Goal: Task Accomplishment & Management: Complete application form

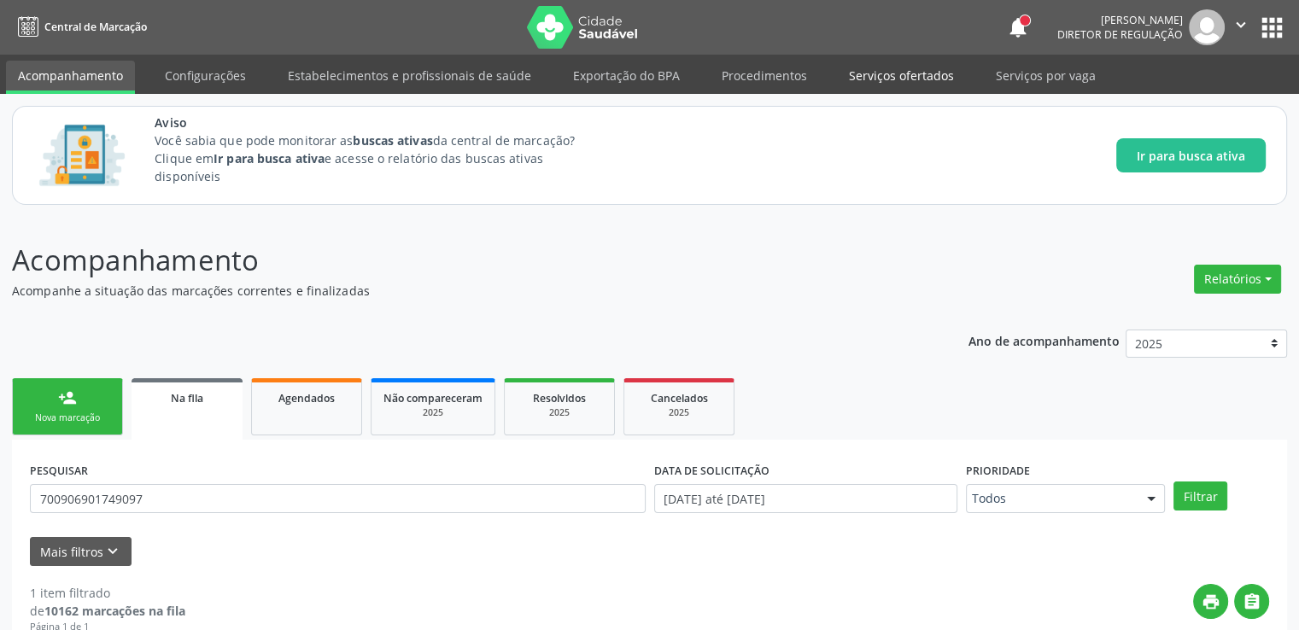
click at [896, 78] on link "Serviços ofertados" at bounding box center [901, 76] width 129 height 30
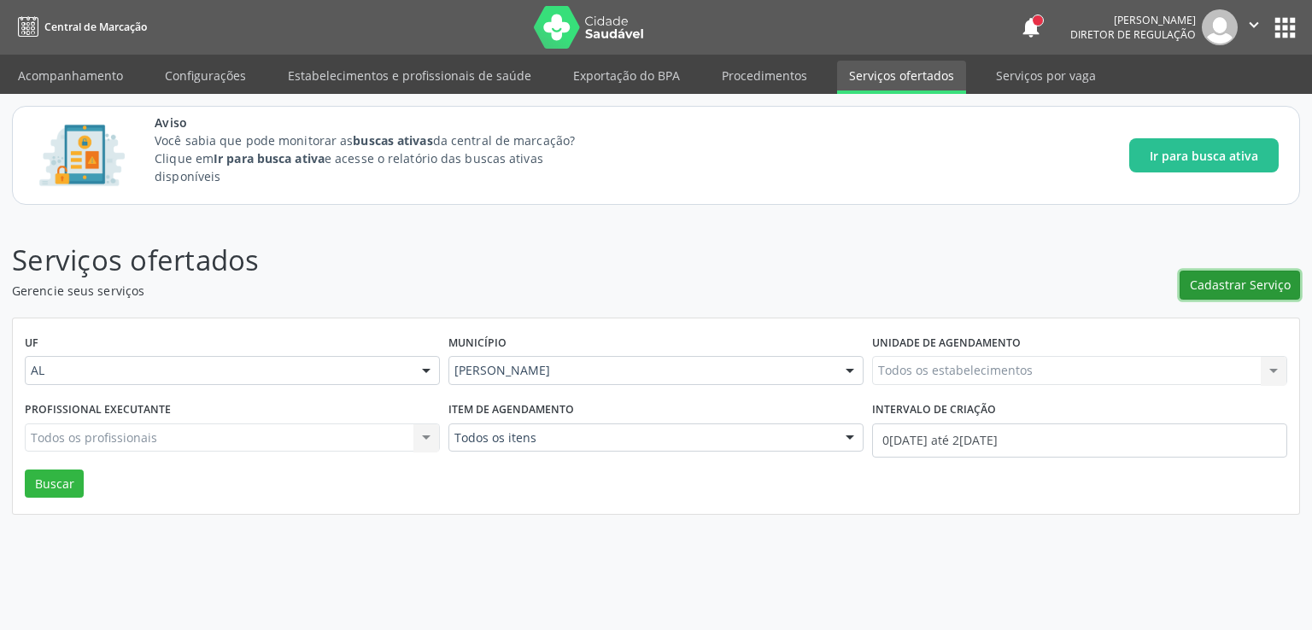
click at [1242, 295] on button "Cadastrar Serviço" at bounding box center [1239, 285] width 120 height 29
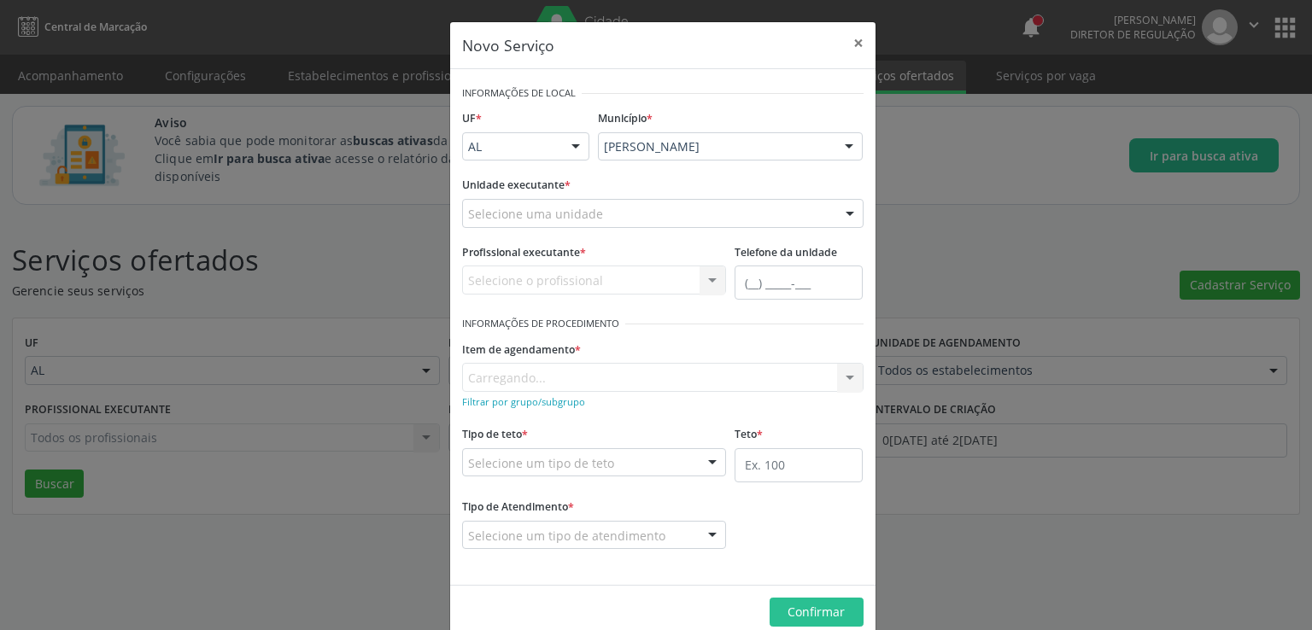
click at [679, 202] on div "Selecione uma unidade" at bounding box center [662, 213] width 401 height 29
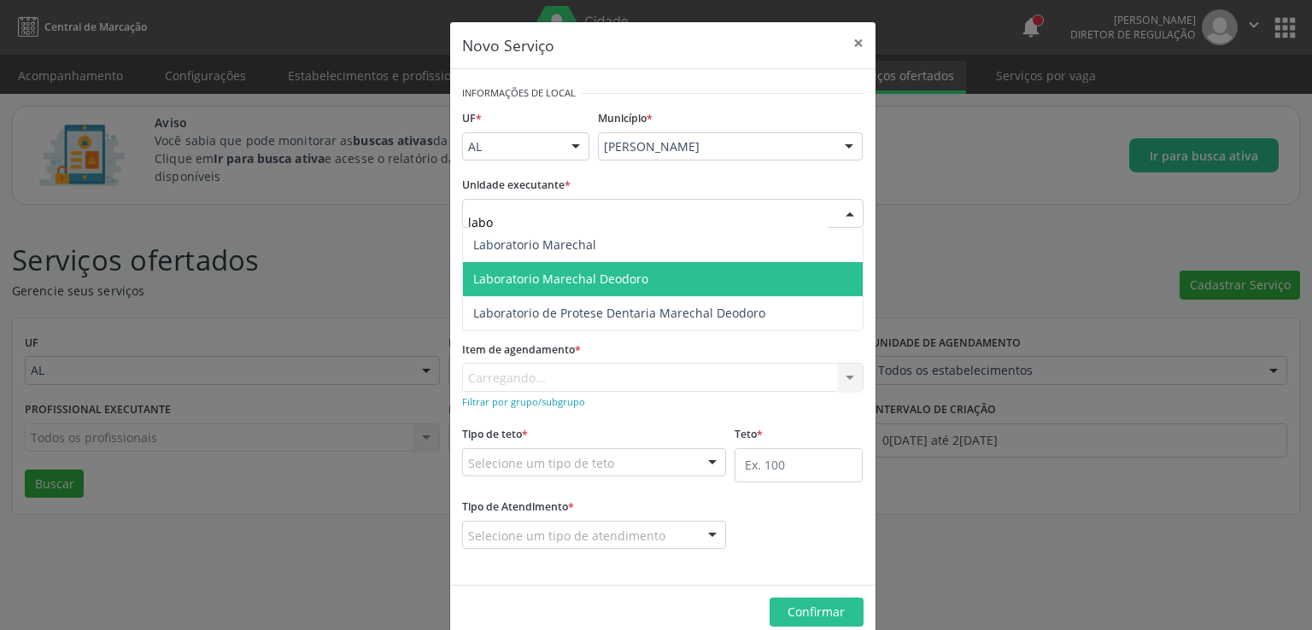
click at [619, 278] on span "Laboratorio Marechal Deodoro" at bounding box center [560, 279] width 175 height 16
click at [619, 278] on span "Laboratorio Marechal Deodoro" at bounding box center [663, 279] width 400 height 34
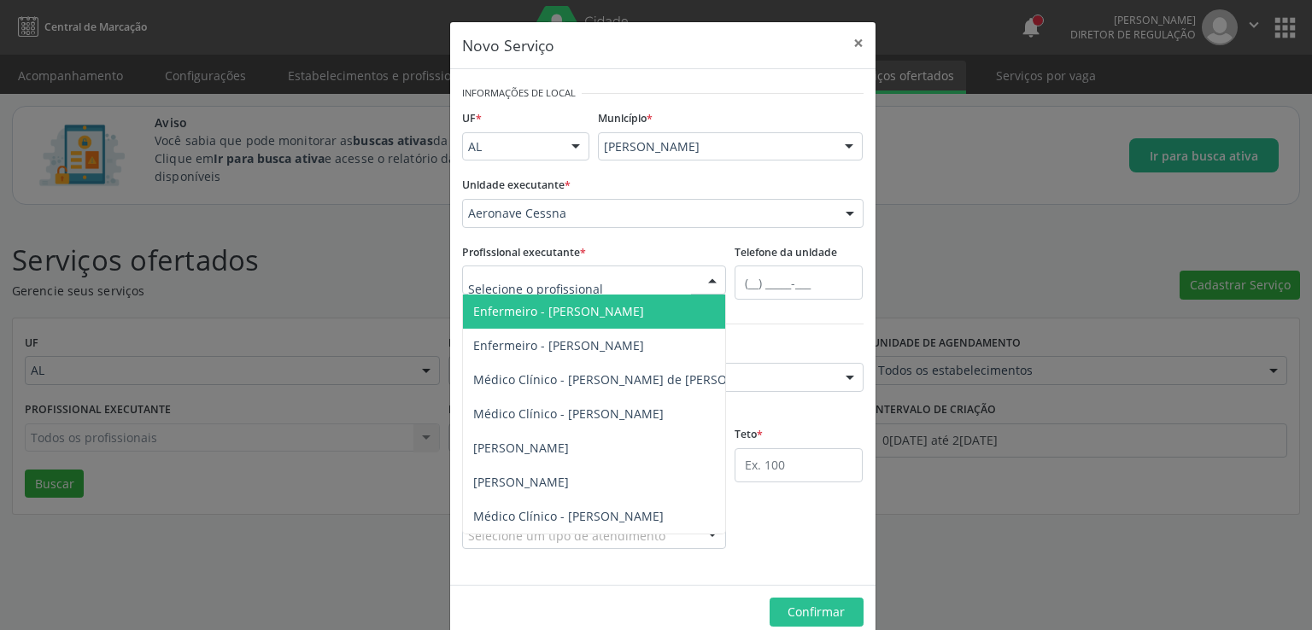
click at [605, 281] on div at bounding box center [594, 280] width 265 height 29
click at [647, 200] on div "Aeronave Cessna" at bounding box center [662, 213] width 401 height 29
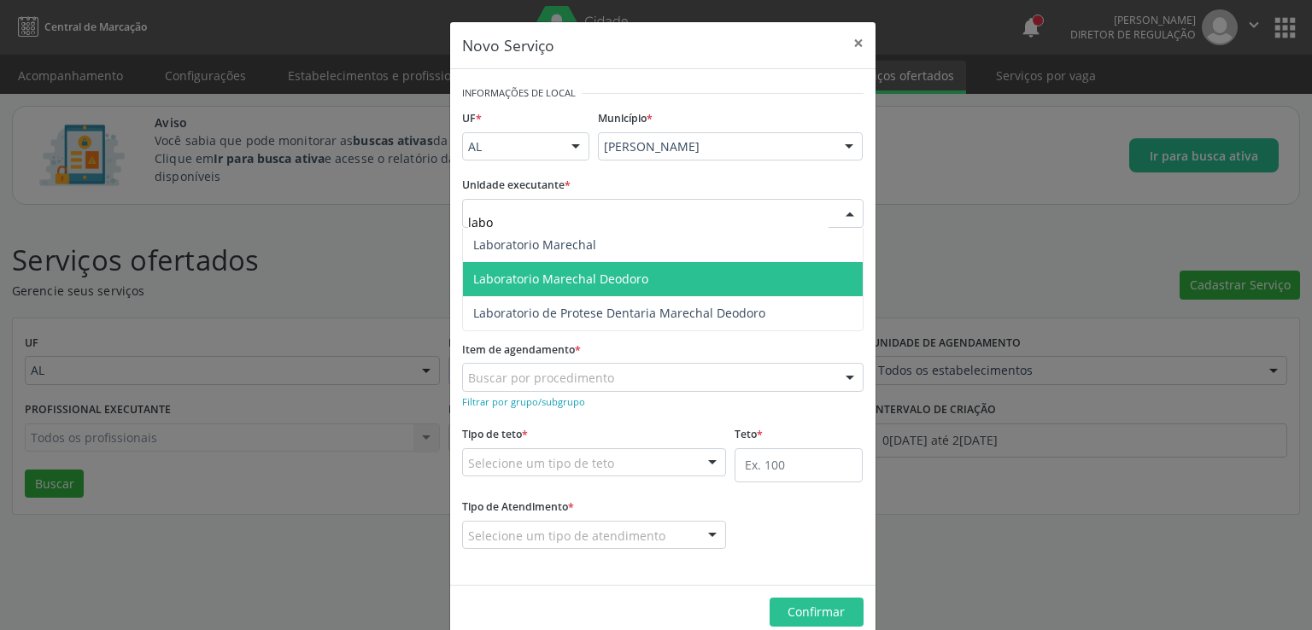
type input "labor"
click at [580, 271] on span "Laboratorio Marechal Deodoro" at bounding box center [560, 279] width 175 height 16
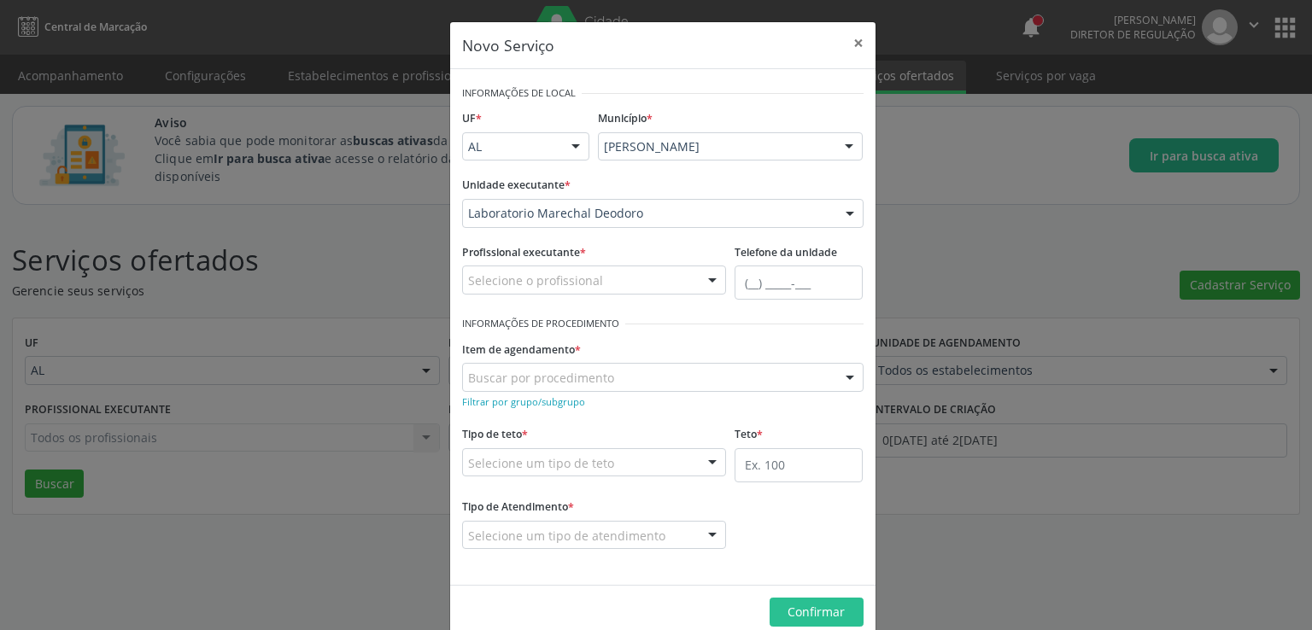
click at [468, 278] on input "text" at bounding box center [468, 289] width 0 height 34
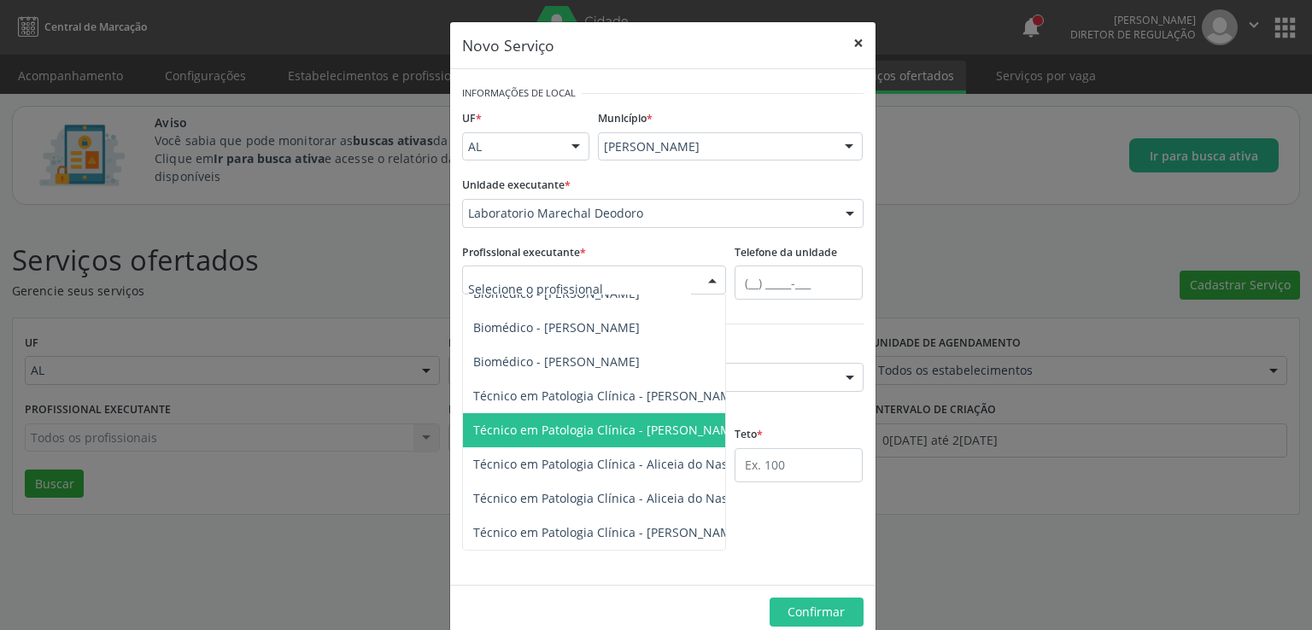
click at [851, 46] on button "×" at bounding box center [858, 43] width 34 height 42
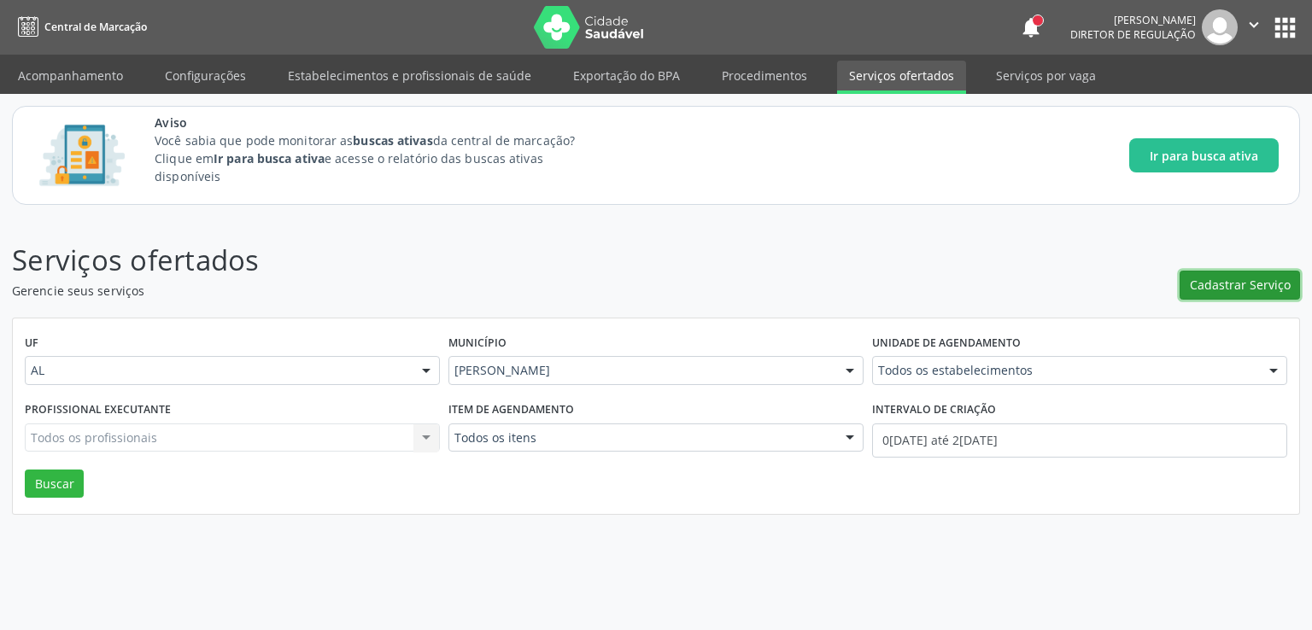
click at [1213, 283] on span "Cadastrar Serviço" at bounding box center [1240, 285] width 101 height 18
click at [1203, 288] on span "Cadastrar Serviço" at bounding box center [1240, 285] width 101 height 18
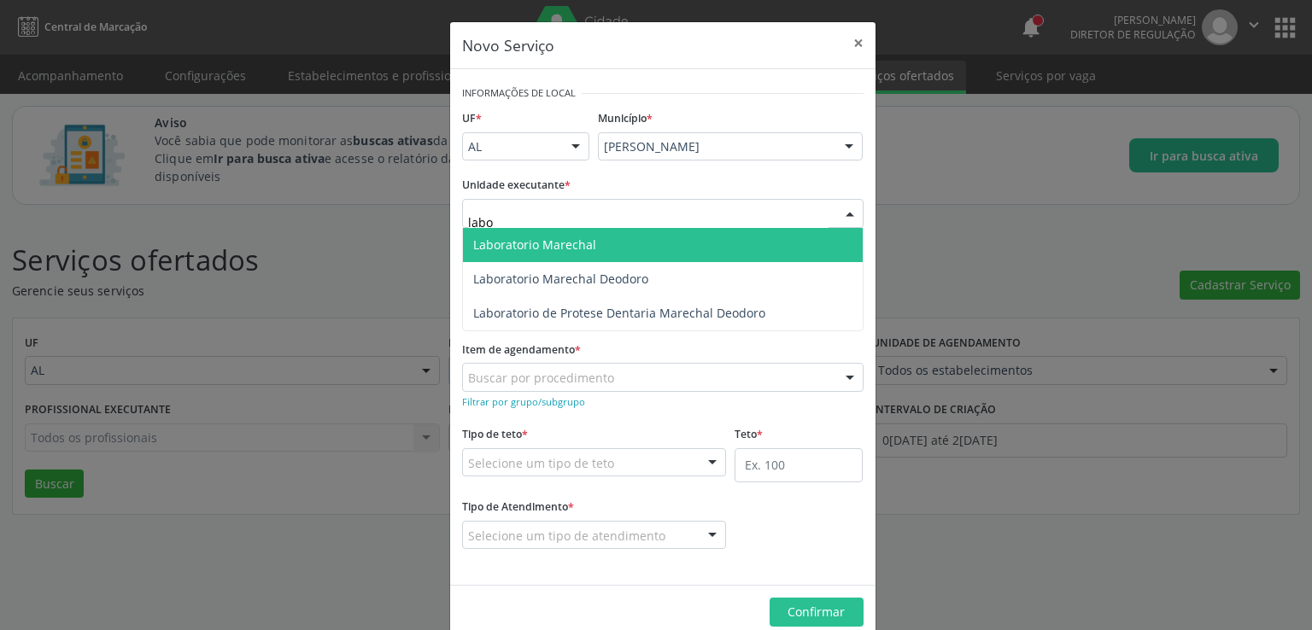
type input "labor"
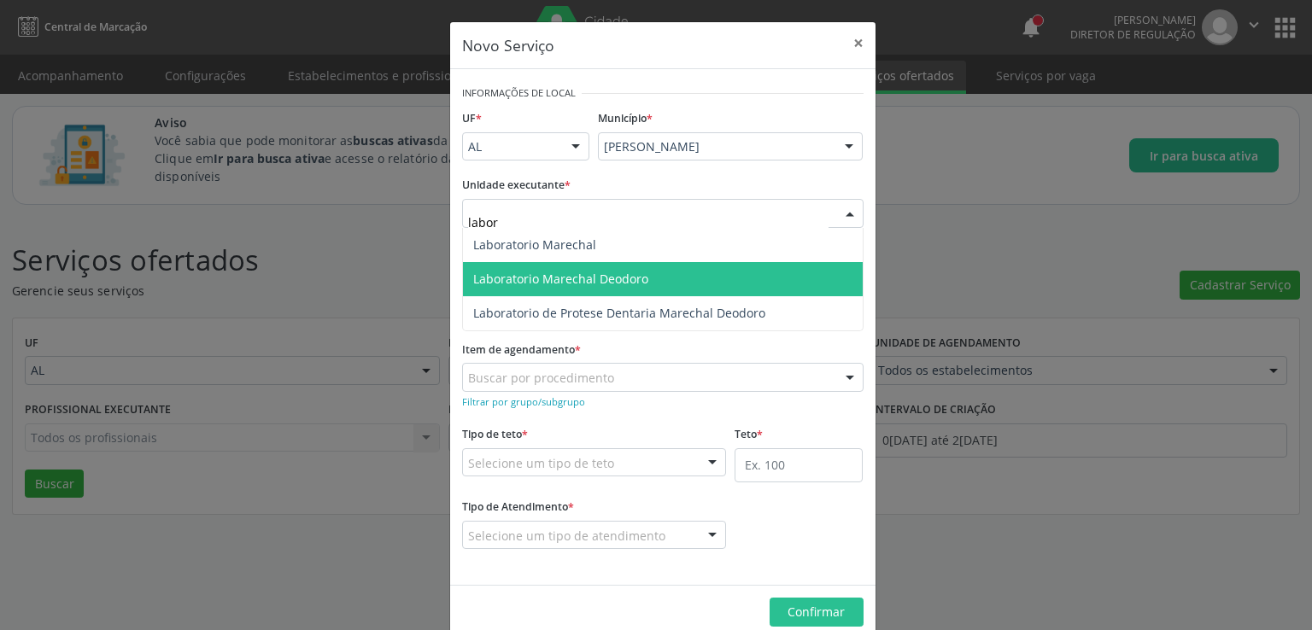
click at [536, 271] on span "Laboratorio Marechal Deodoro" at bounding box center [560, 279] width 175 height 16
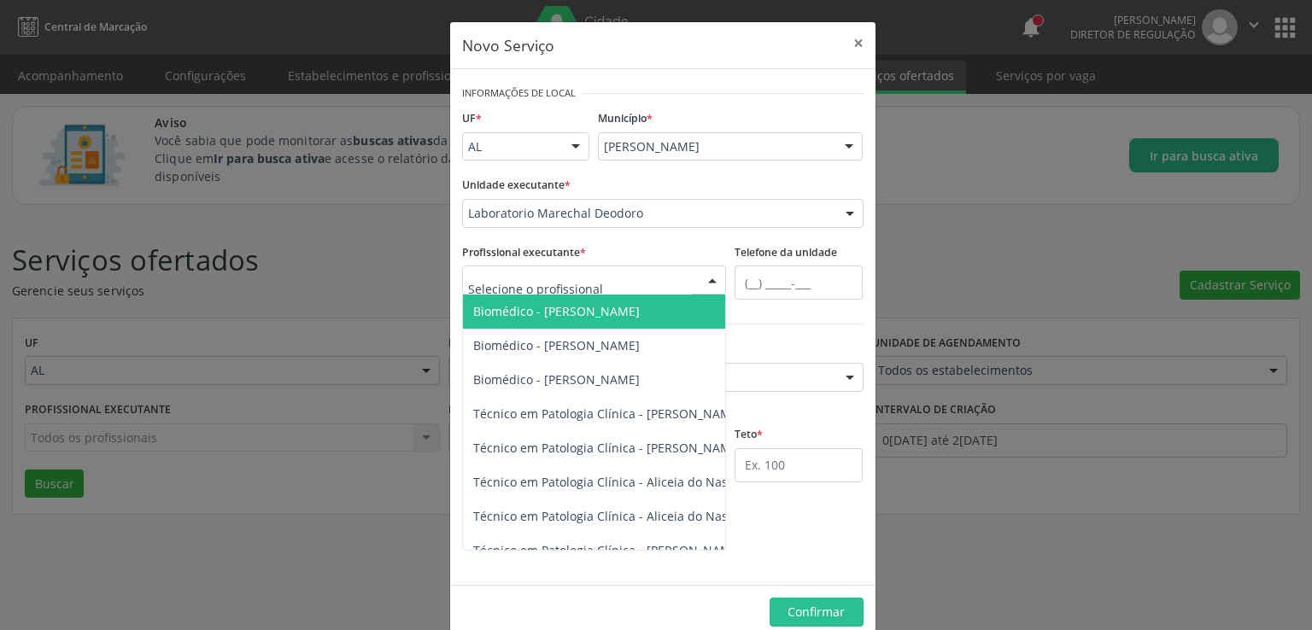
click at [541, 313] on span "Biomédico - [PERSON_NAME]" at bounding box center [556, 311] width 167 height 16
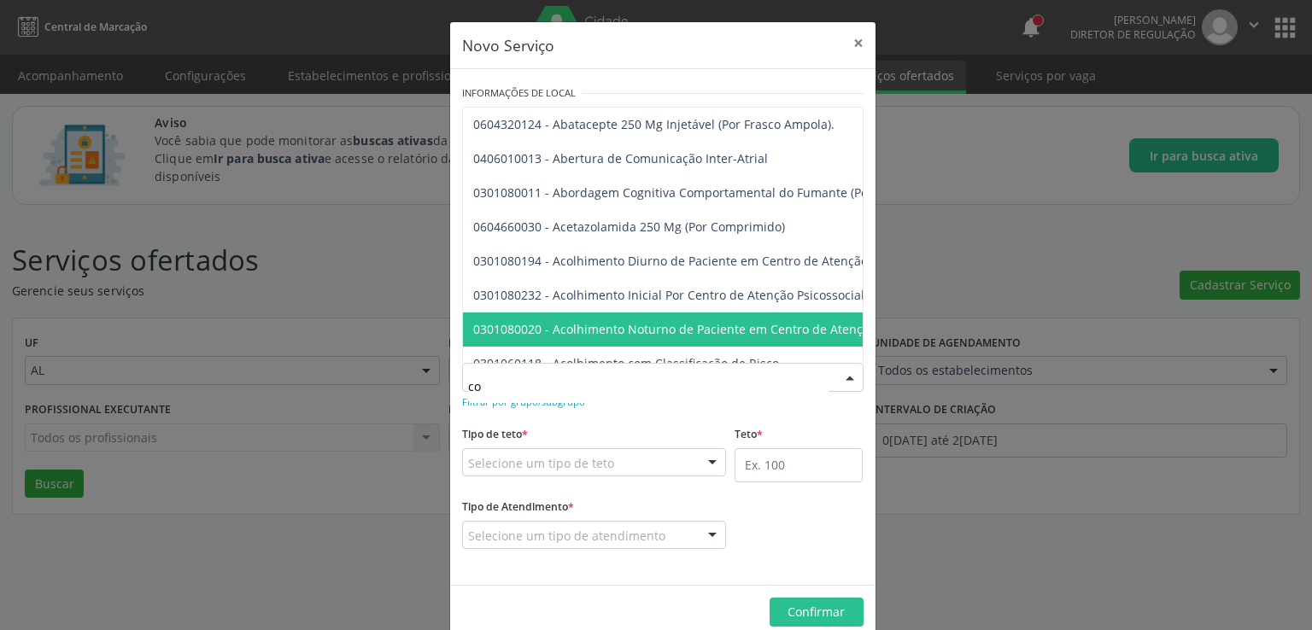
type input "c"
type input "laboratoria"
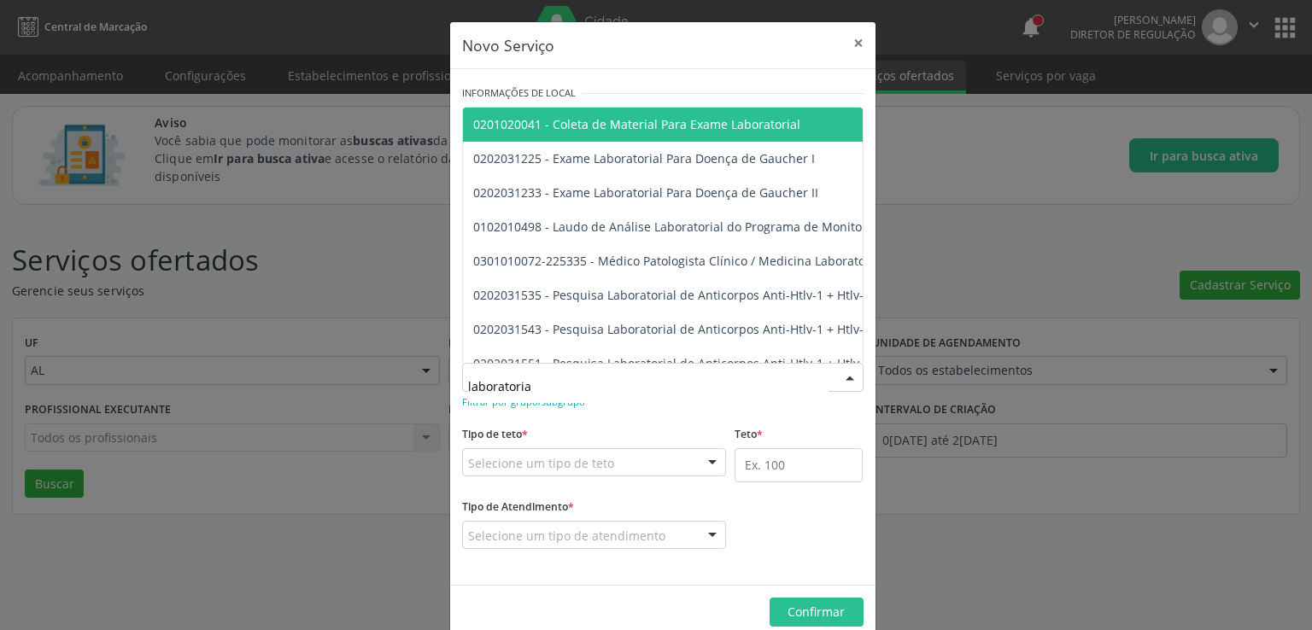
click at [722, 120] on span "0201020041 - Coleta de Material Para Exame Laboratorial" at bounding box center [636, 124] width 327 height 16
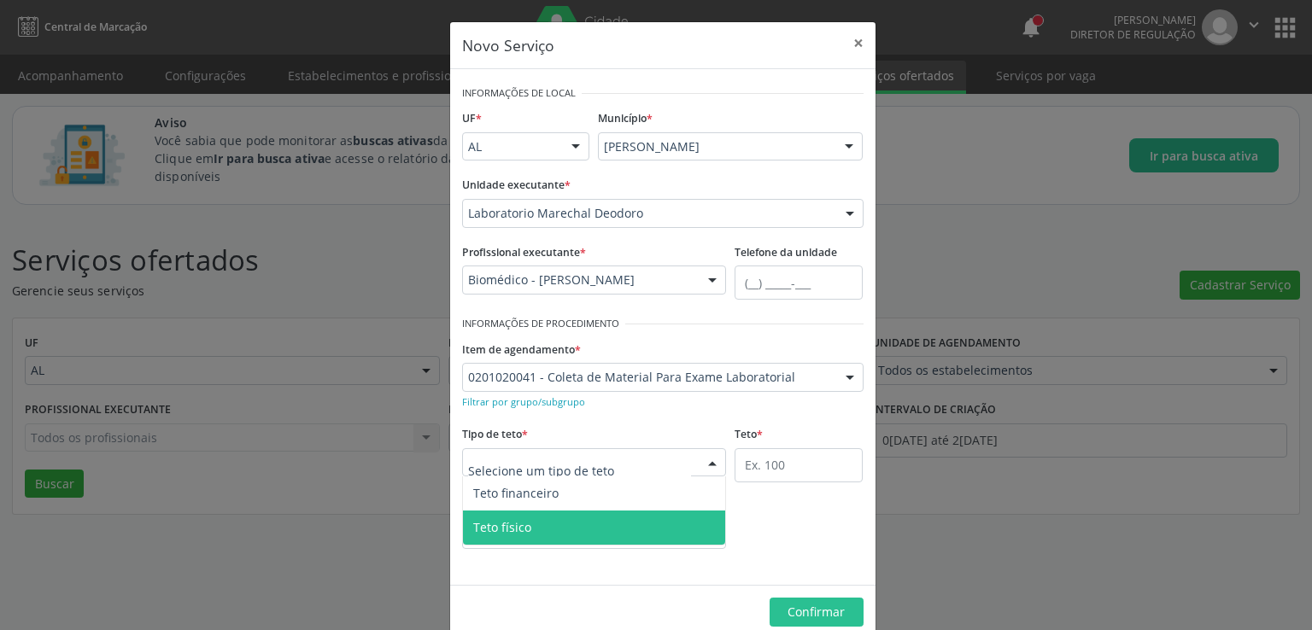
click at [564, 530] on span "Teto físico" at bounding box center [594, 528] width 263 height 34
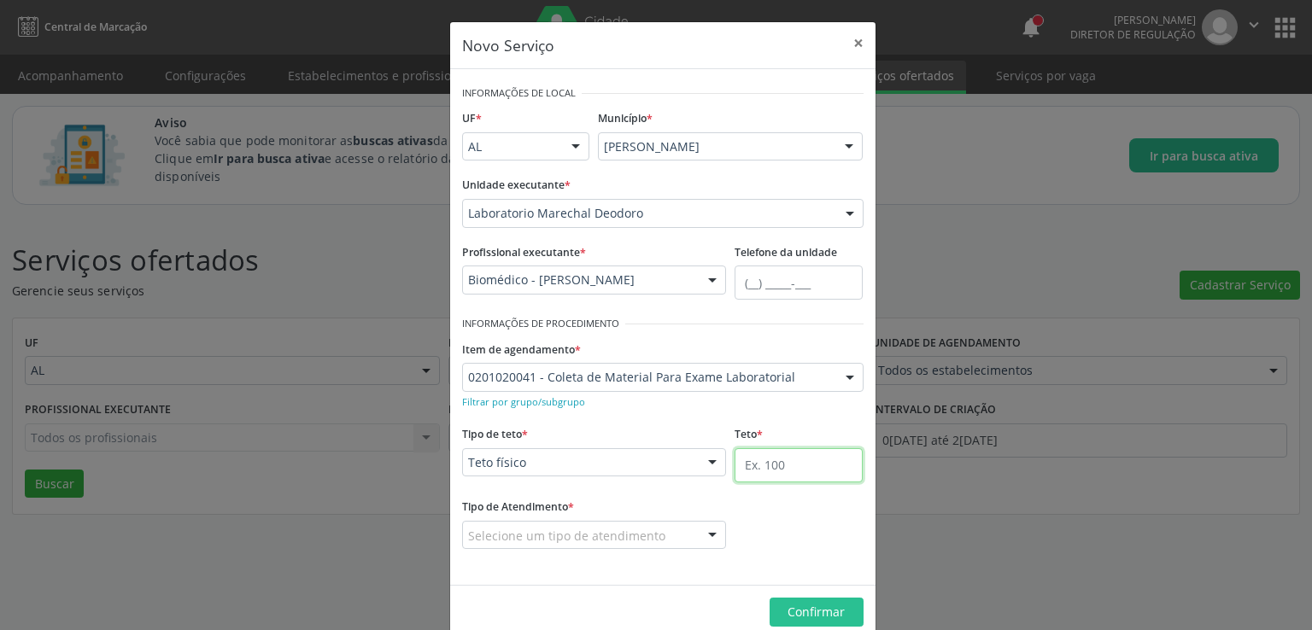
click at [773, 464] on input "text" at bounding box center [799, 465] width 128 height 34
type input "5000"
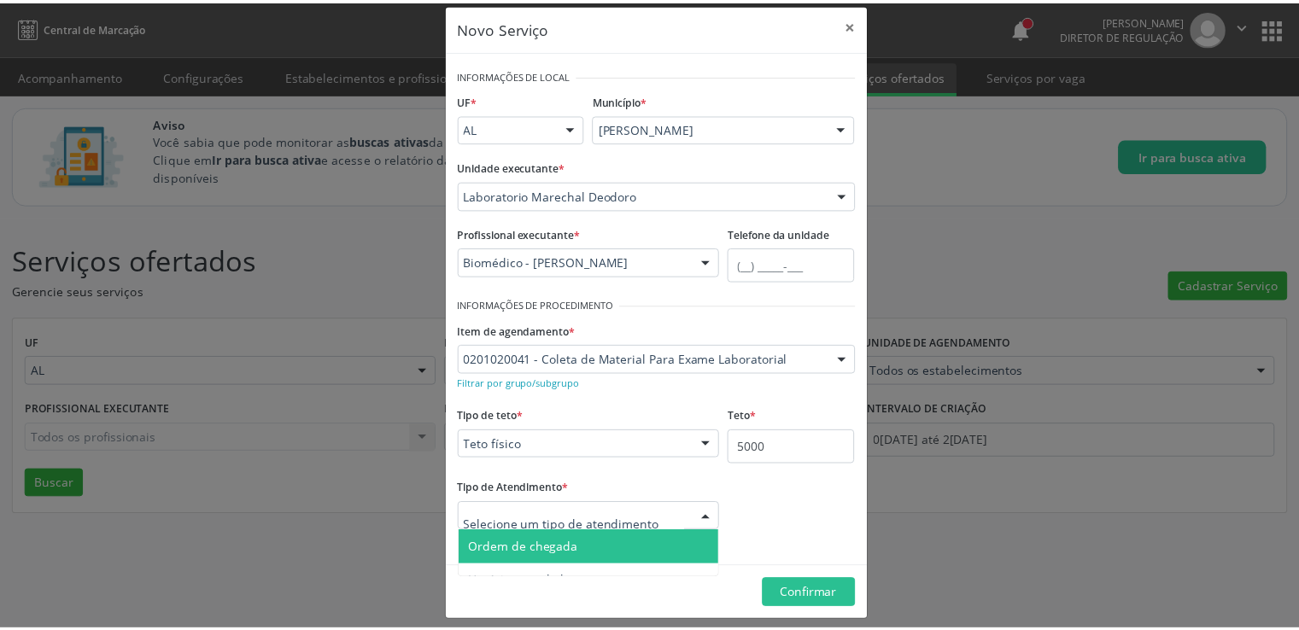
scroll to position [28, 0]
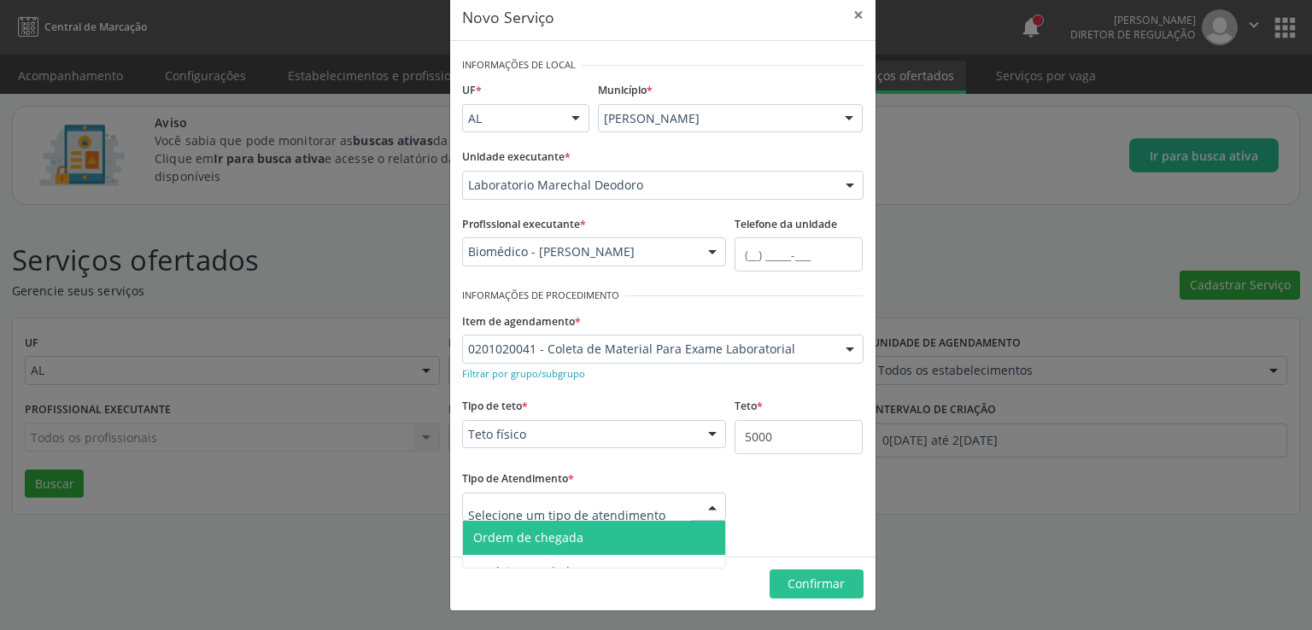
drag, startPoint x: 582, startPoint y: 530, endPoint x: 734, endPoint y: 541, distance: 151.6
click at [582, 530] on span "Ordem de chegada" at bounding box center [594, 538] width 263 height 34
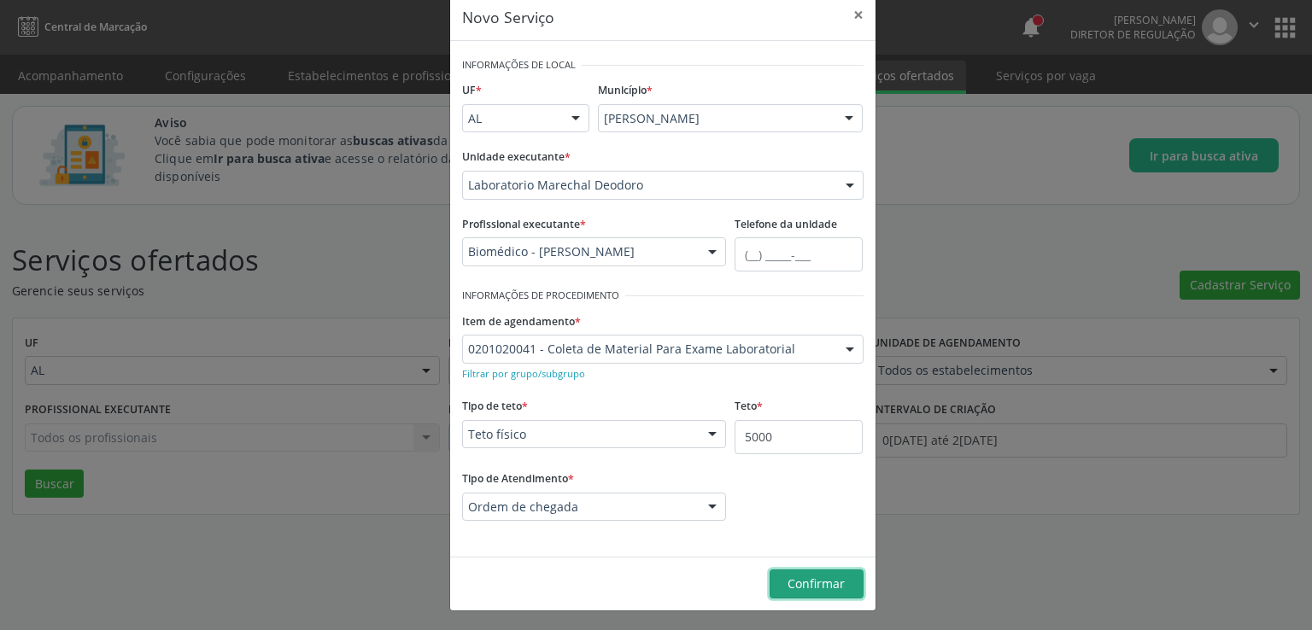
click at [793, 582] on span "Confirmar" at bounding box center [815, 584] width 57 height 16
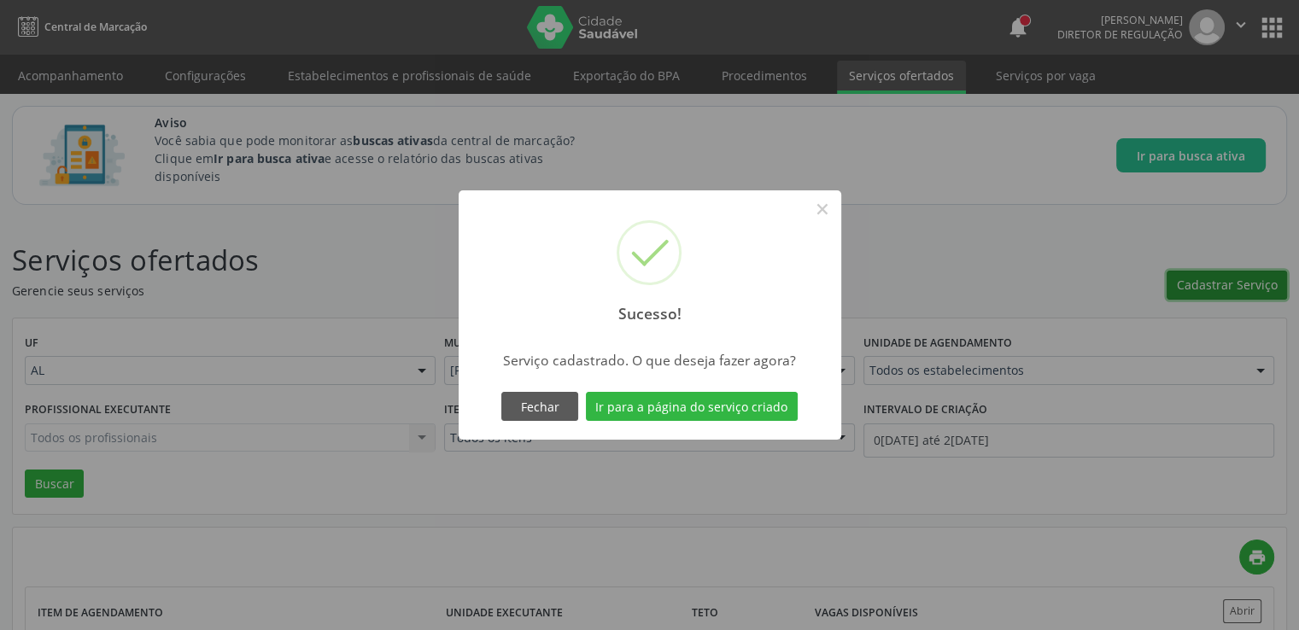
scroll to position [256, 0]
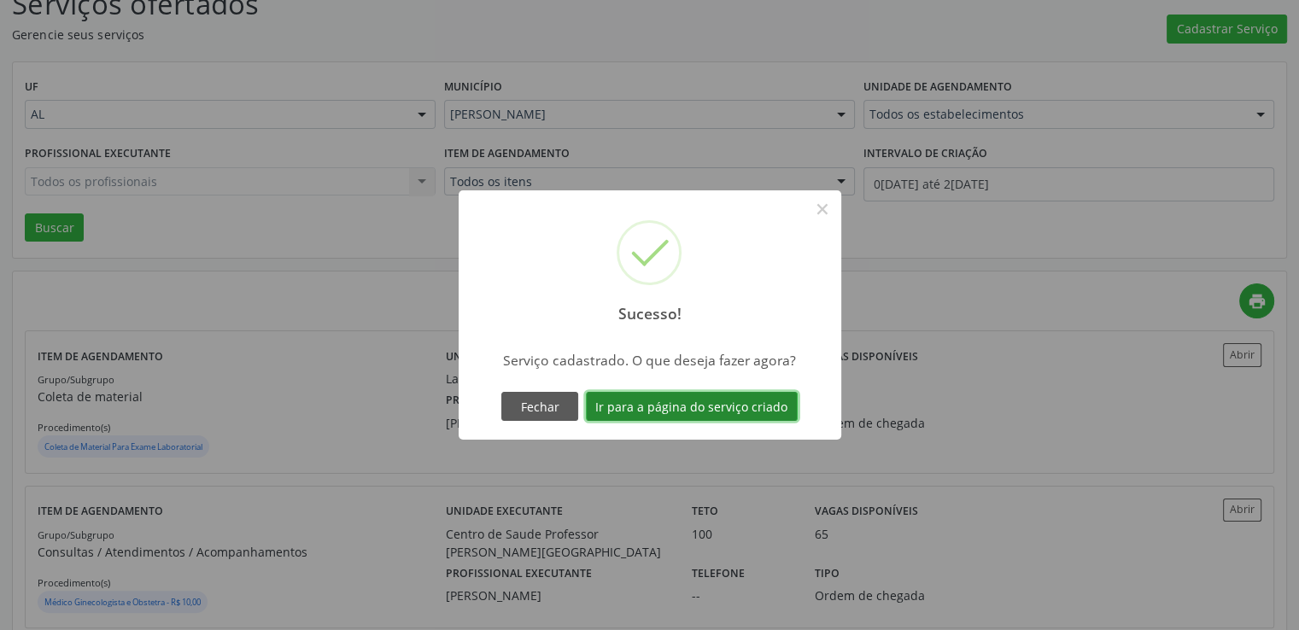
click at [690, 409] on button "Ir para a página do serviço criado" at bounding box center [692, 406] width 212 height 29
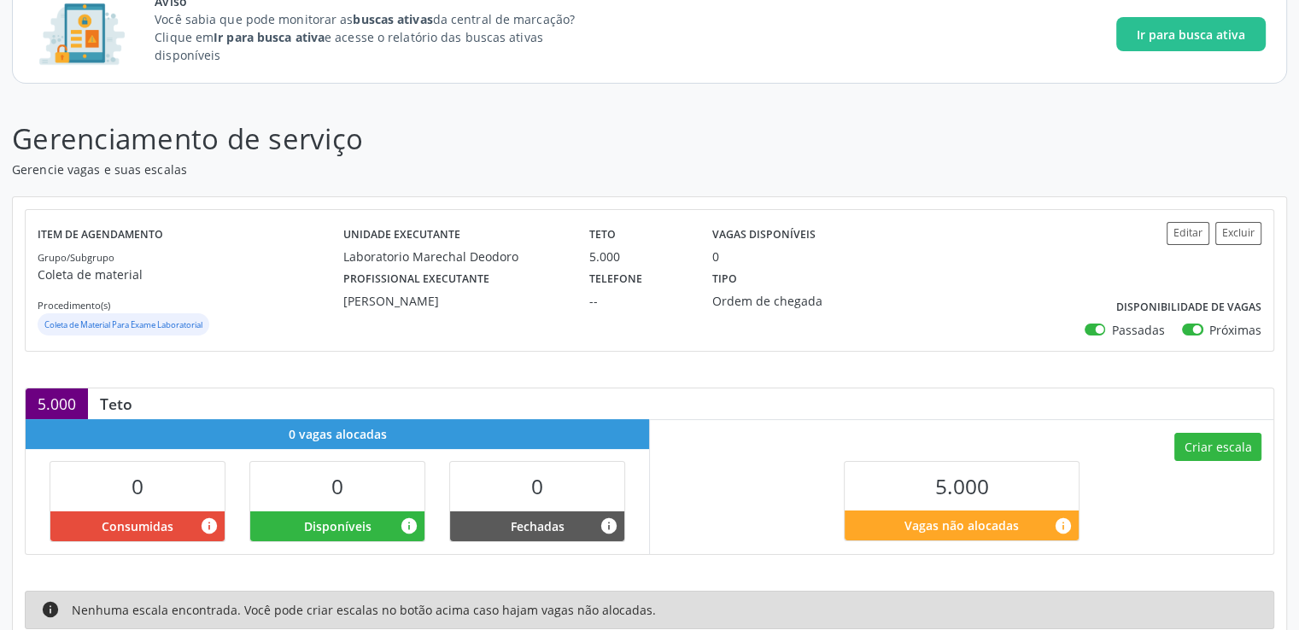
scroll to position [270, 0]
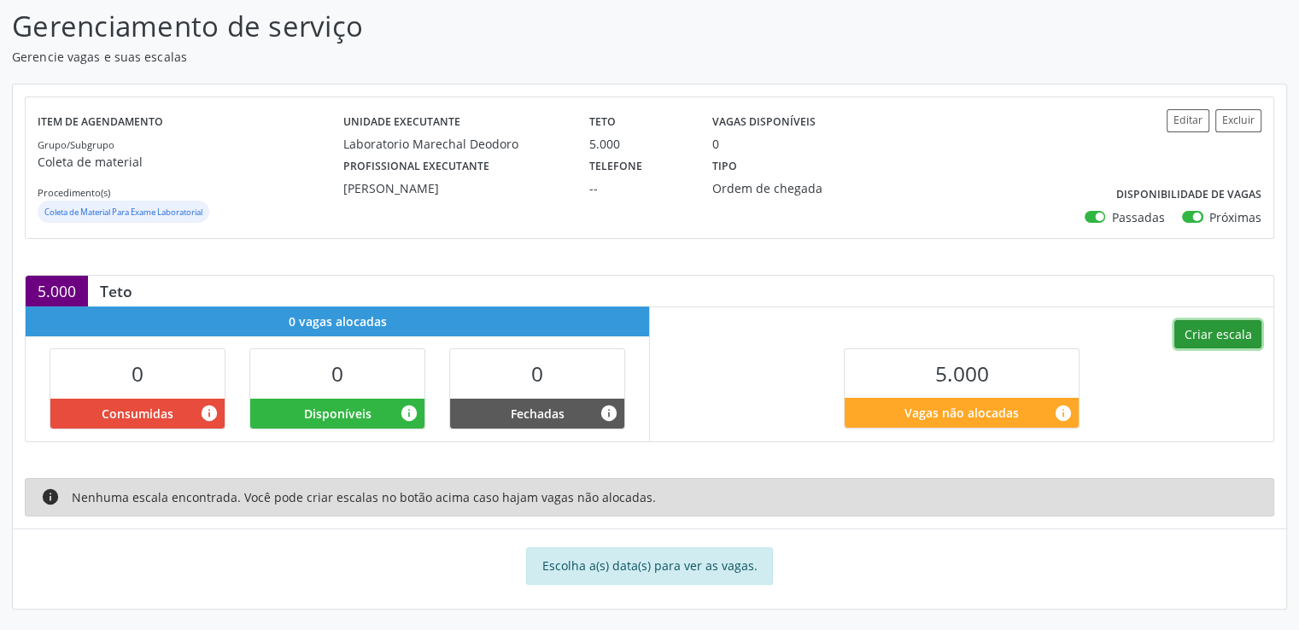
click at [1237, 330] on button "Criar escala" at bounding box center [1217, 334] width 87 height 29
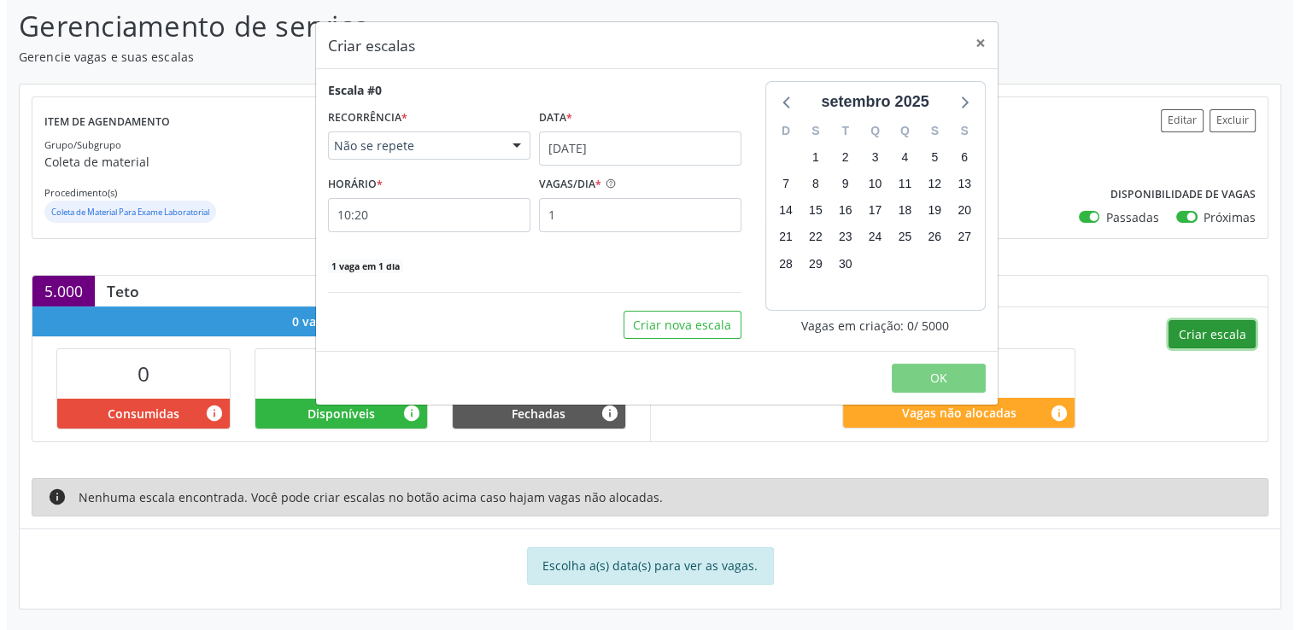
scroll to position [235, 0]
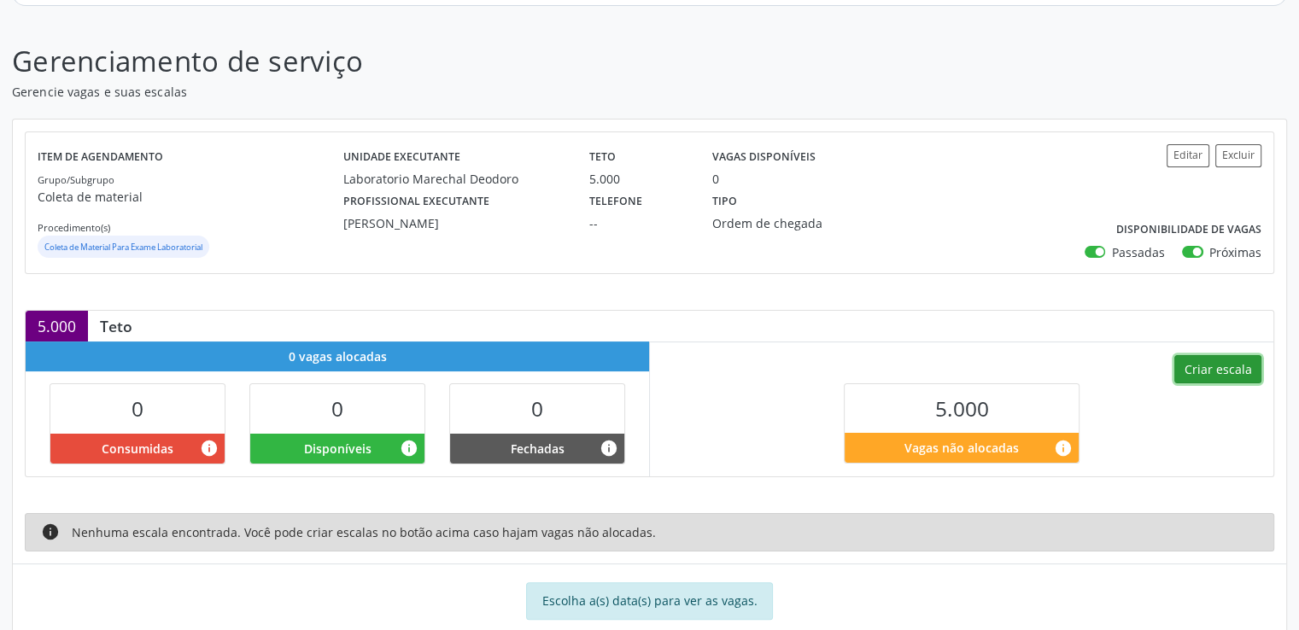
click at [1209, 356] on button "Criar escala" at bounding box center [1217, 369] width 87 height 29
click at [1214, 370] on button "Criar escala" at bounding box center [1217, 369] width 87 height 29
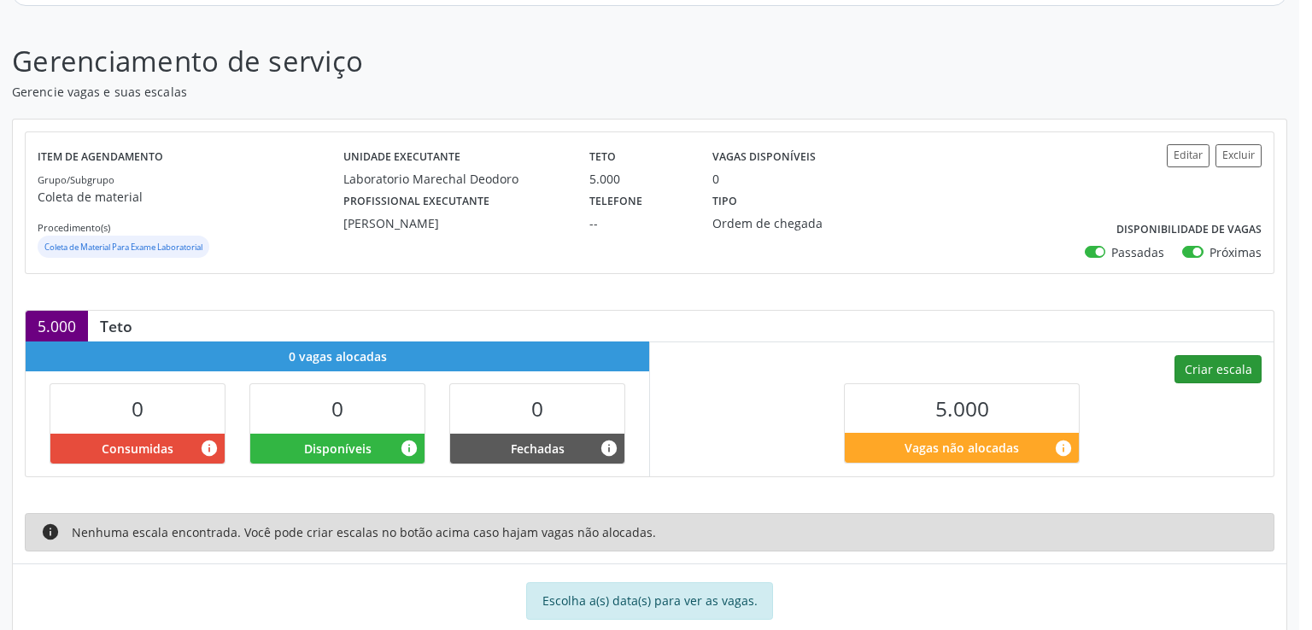
click at [1214, 370] on div "Criar escalas × Escala #0 RECORRÊNCIA * Não se repete Não se repete Diário/Sema…" at bounding box center [656, 315] width 1312 height 630
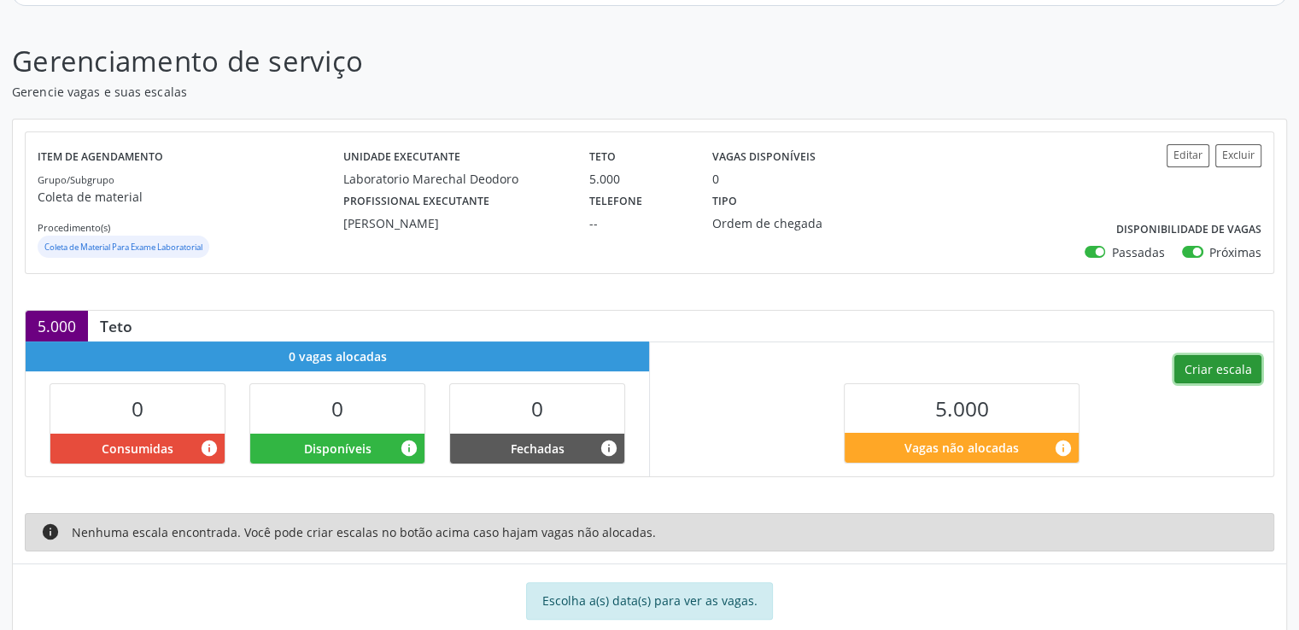
click at [1206, 368] on button "Criar escala" at bounding box center [1217, 369] width 87 height 29
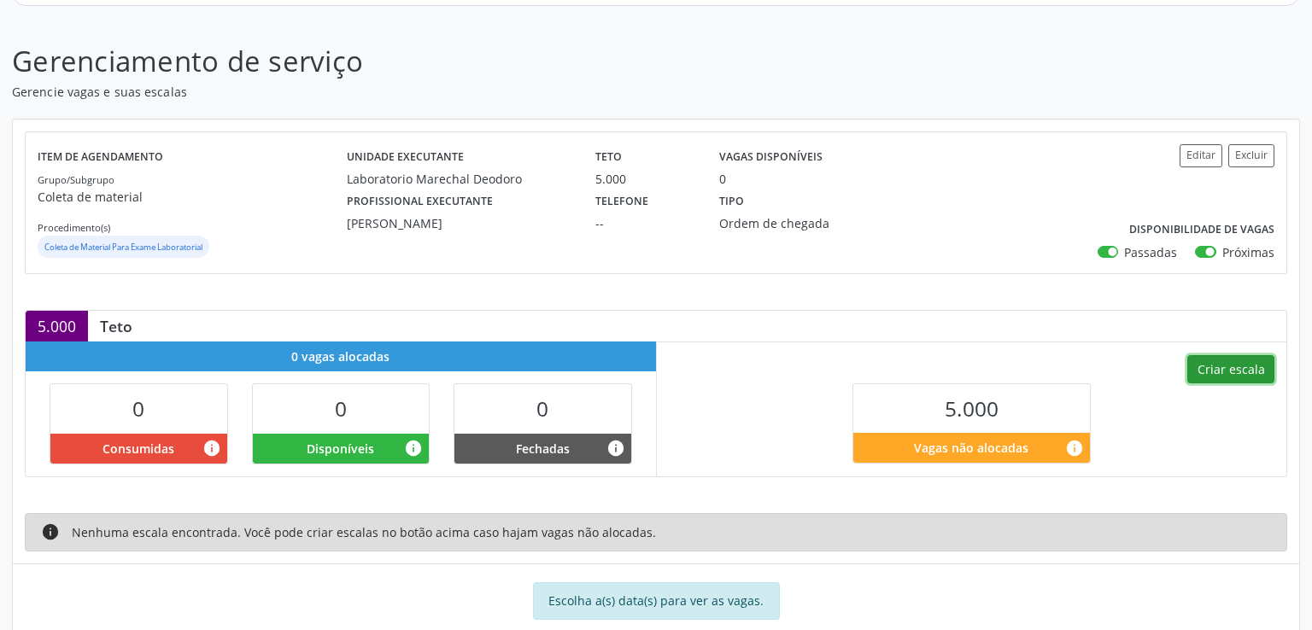
select select "8"
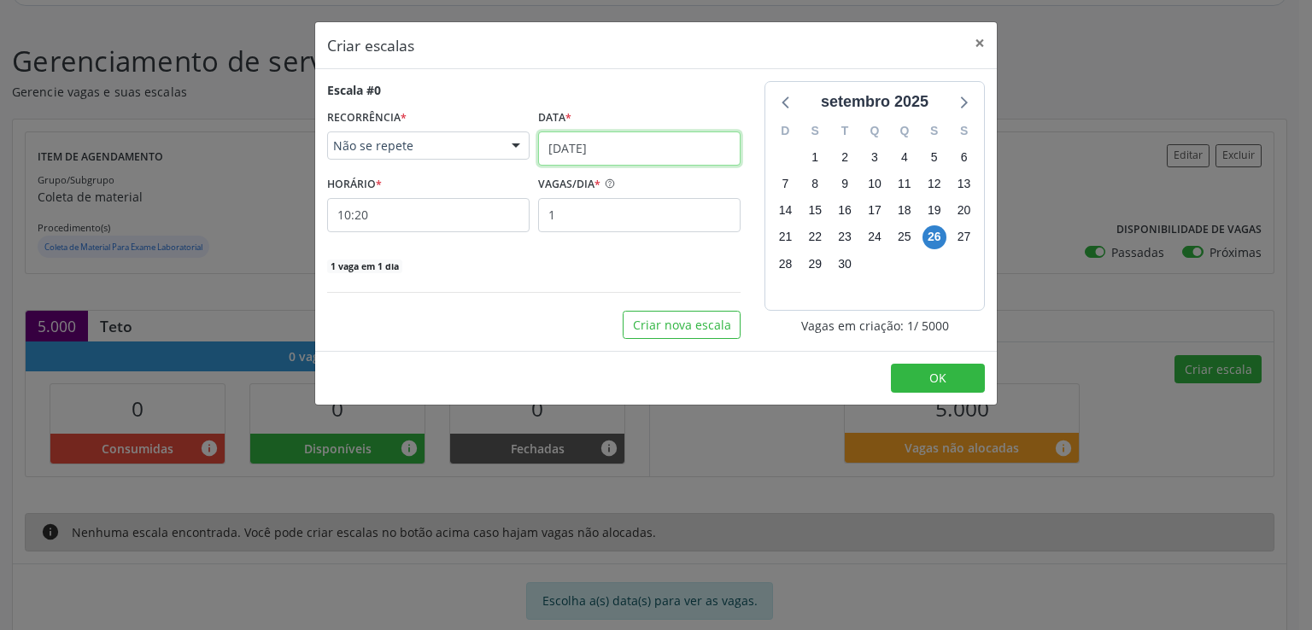
click at [586, 141] on input "[DATE]" at bounding box center [639, 149] width 202 height 34
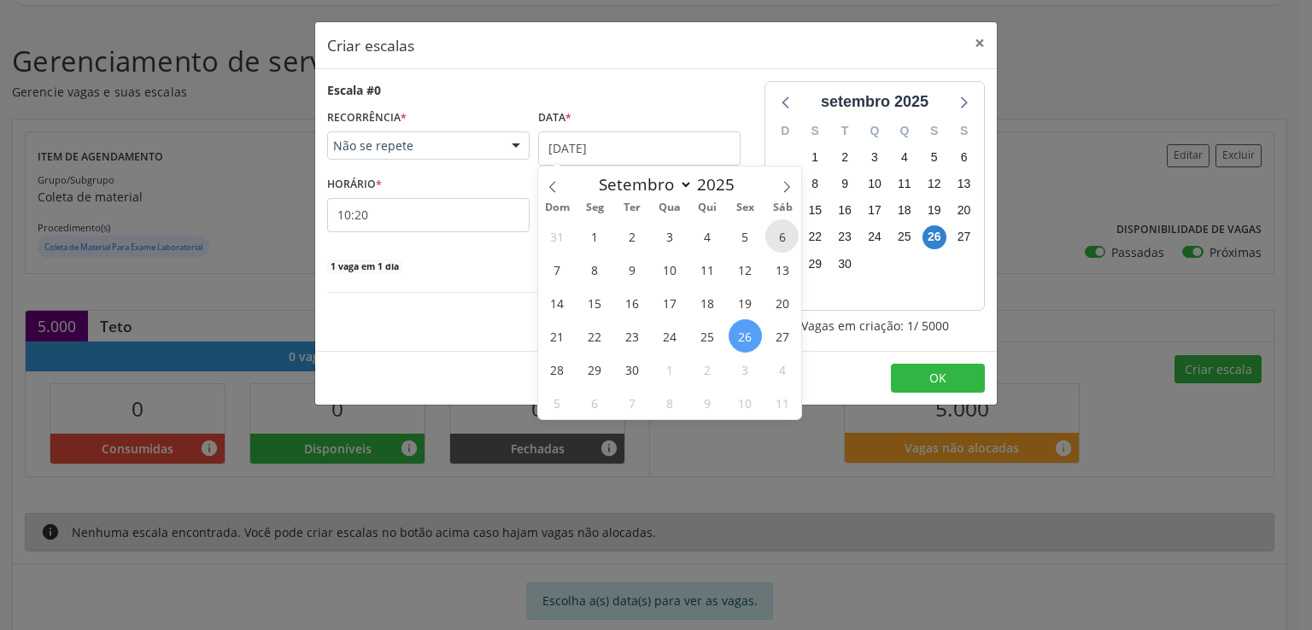
click at [775, 232] on span "6" at bounding box center [781, 235] width 33 height 33
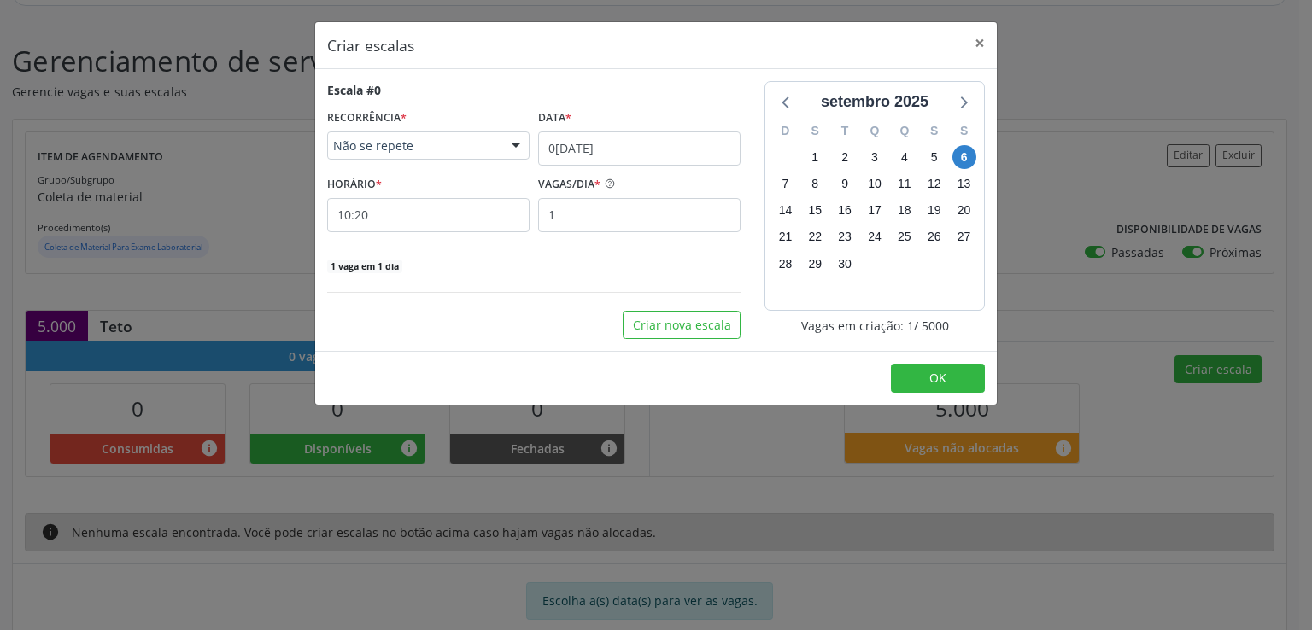
click at [442, 143] on span "Não se repete" at bounding box center [413, 146] width 161 height 17
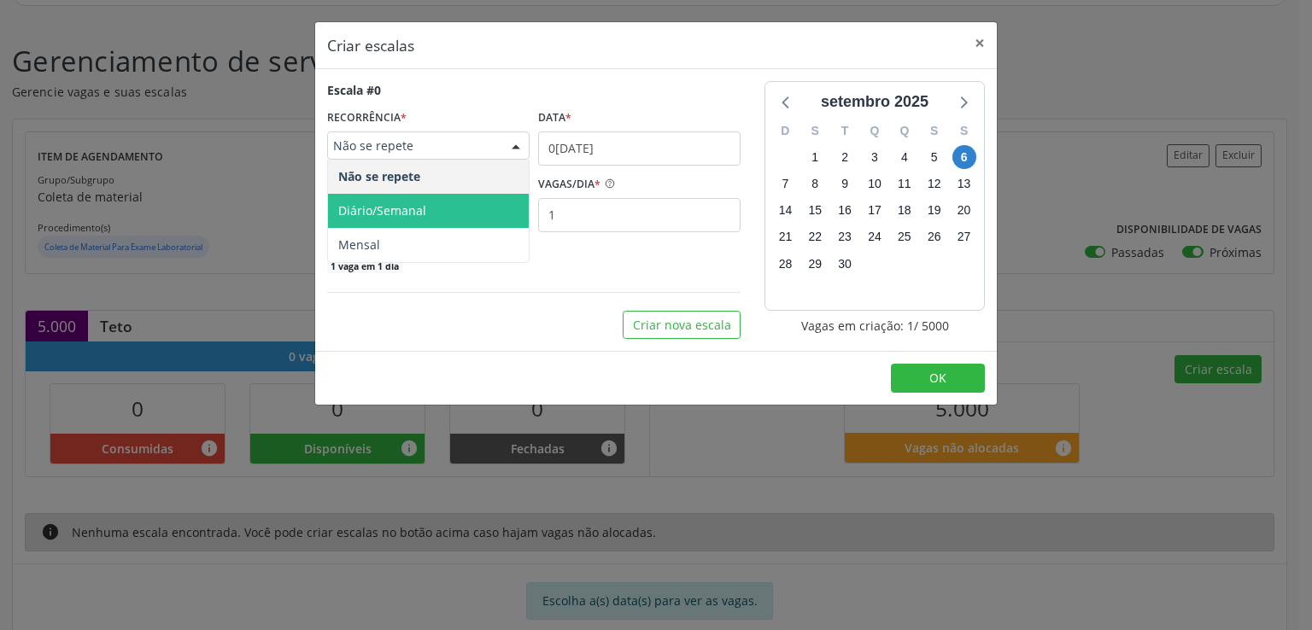
click at [402, 208] on span "Diário/Semanal" at bounding box center [382, 210] width 88 height 16
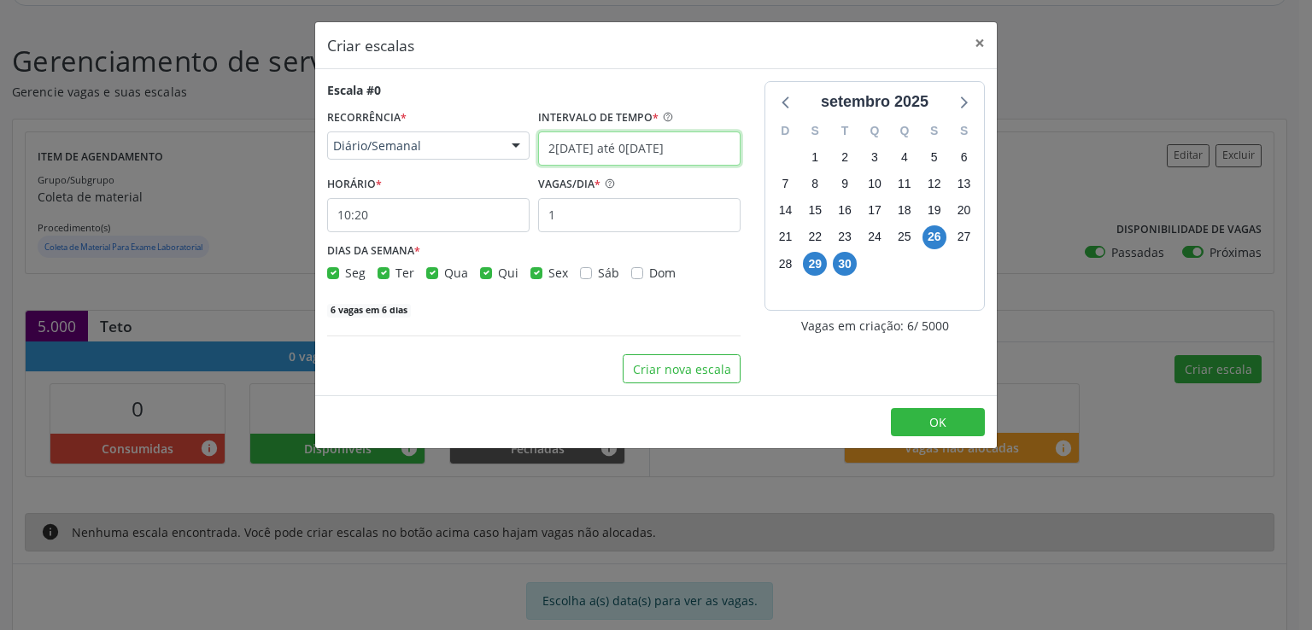
click at [658, 144] on input "2[DATE] até 0[DATE]" at bounding box center [639, 149] width 202 height 34
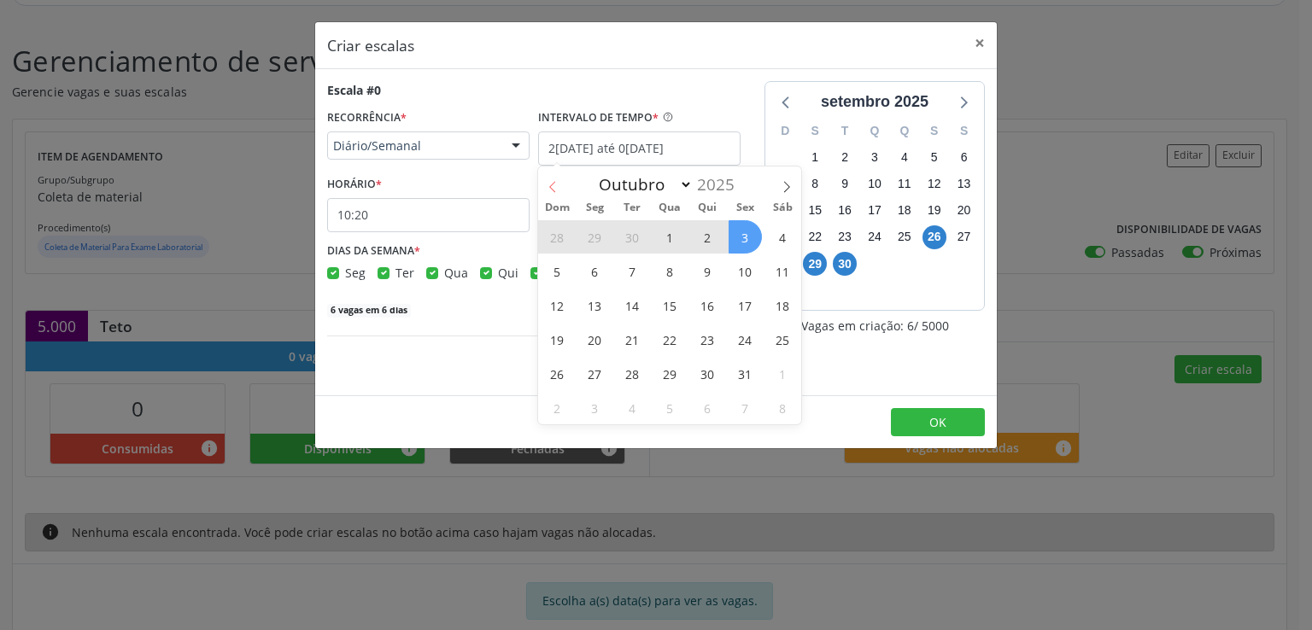
click at [547, 190] on icon at bounding box center [553, 187] width 12 height 12
select select "8"
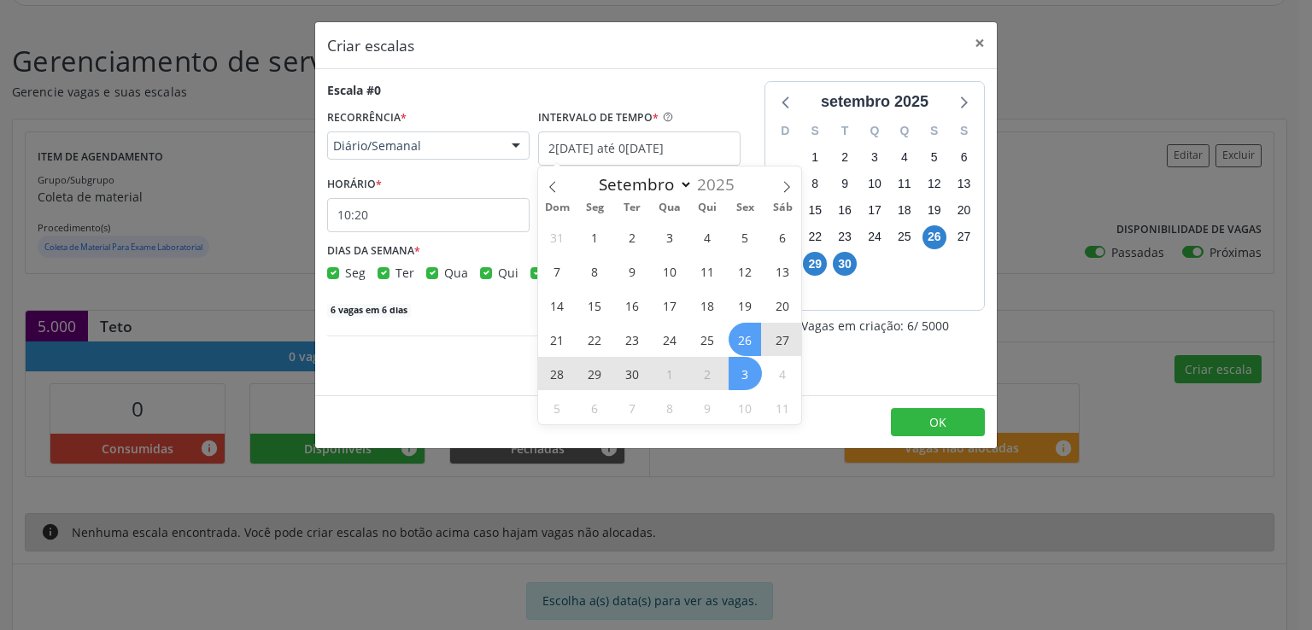
drag, startPoint x: 744, startPoint y: 240, endPoint x: 767, endPoint y: 322, distance: 85.2
click at [767, 322] on div "31 1 2 3 4 5 6 7 8 9 10 11 12 13 14 15 16 17 18 19 20 21 22 23 24 25 26 27 28 2…" at bounding box center [669, 321] width 263 height 205
click at [741, 240] on span "5" at bounding box center [745, 236] width 33 height 33
type input "0[DATE]"
checkbox input "true"
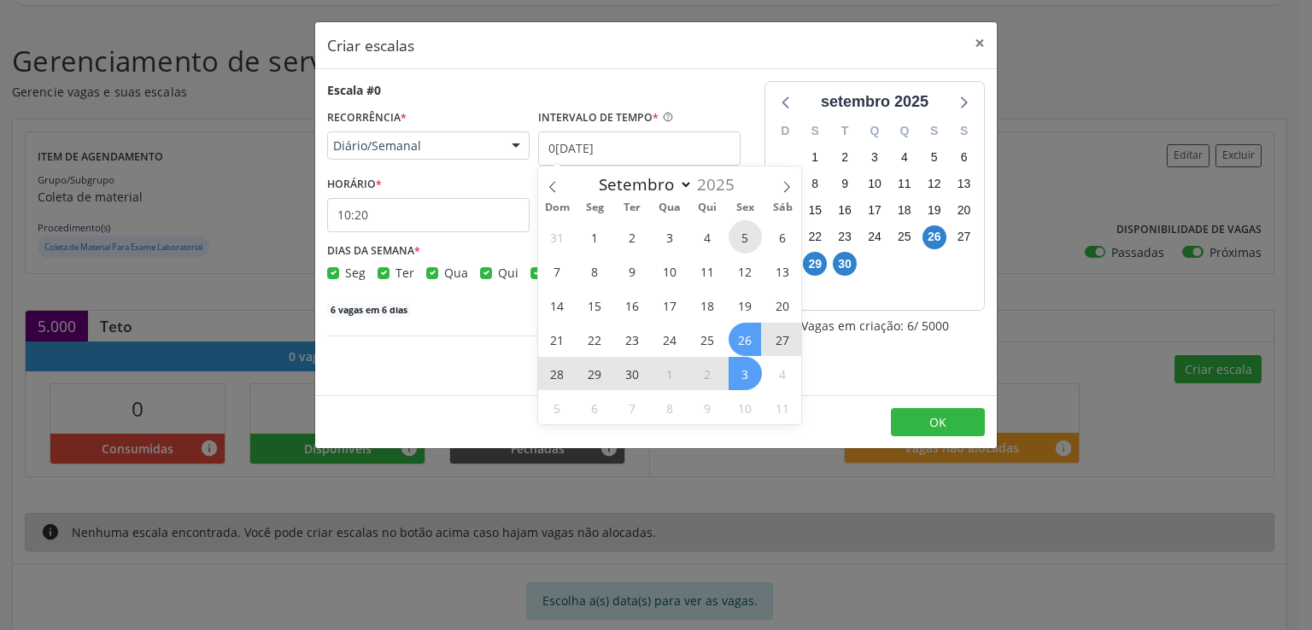
select select "8"
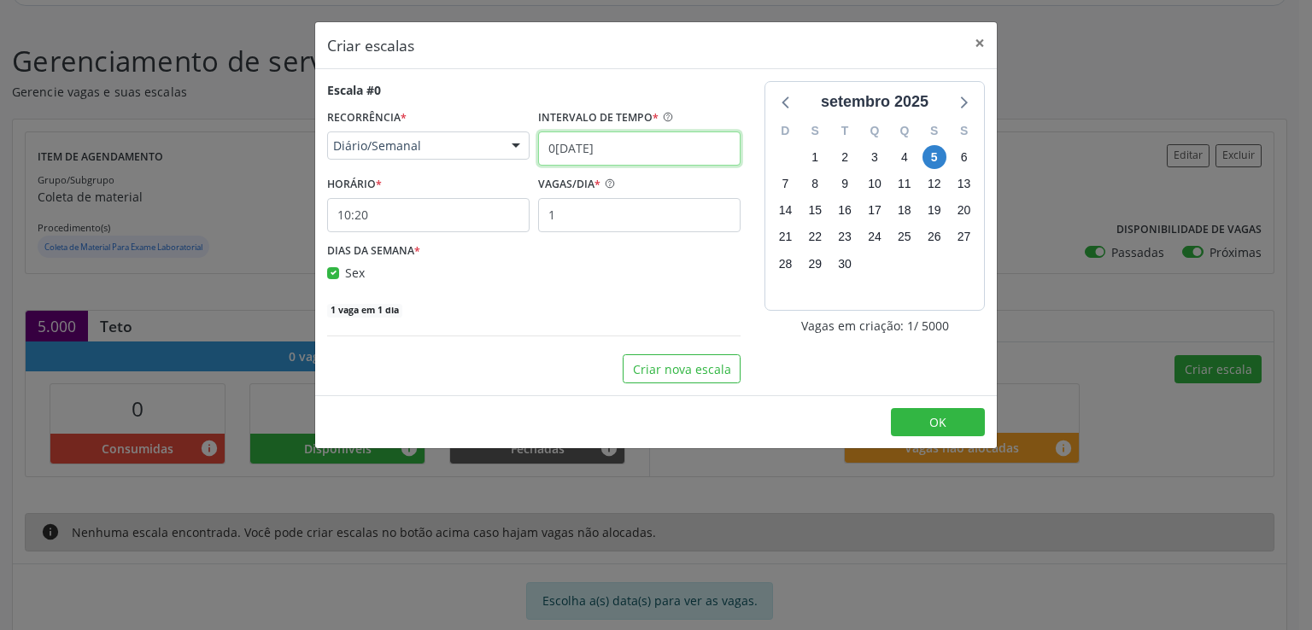
click at [588, 151] on input "0[DATE]" at bounding box center [639, 149] width 202 height 34
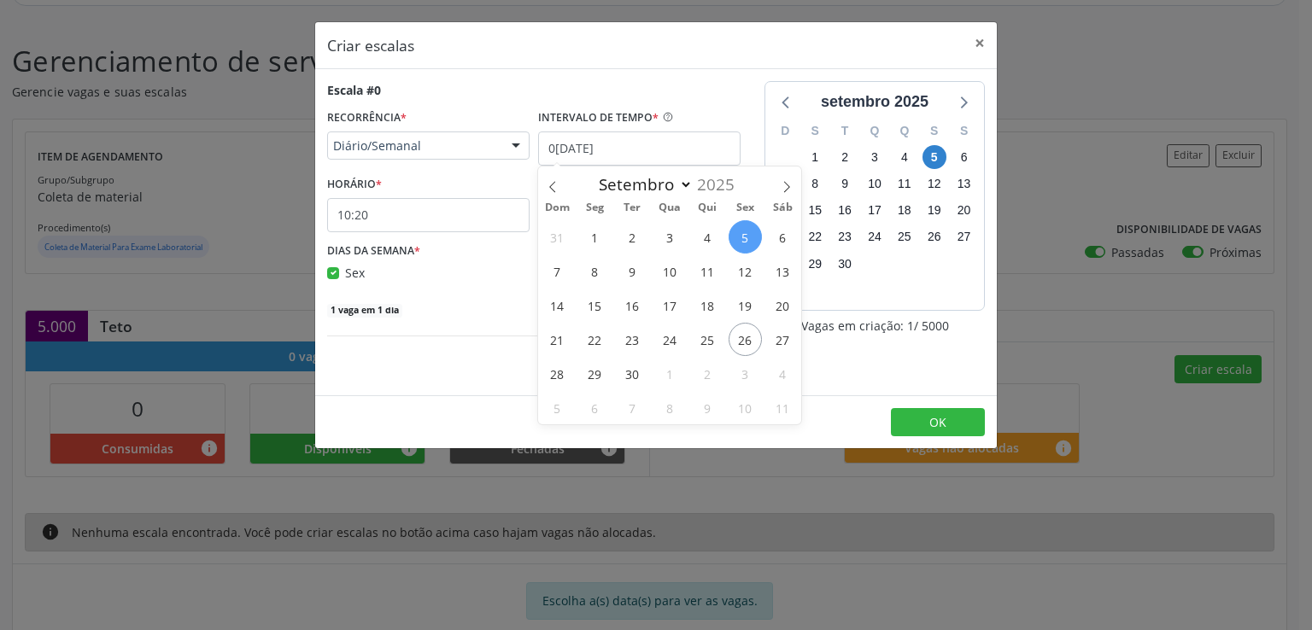
click at [747, 235] on span "5" at bounding box center [745, 236] width 33 height 33
type input "0[DATE]"
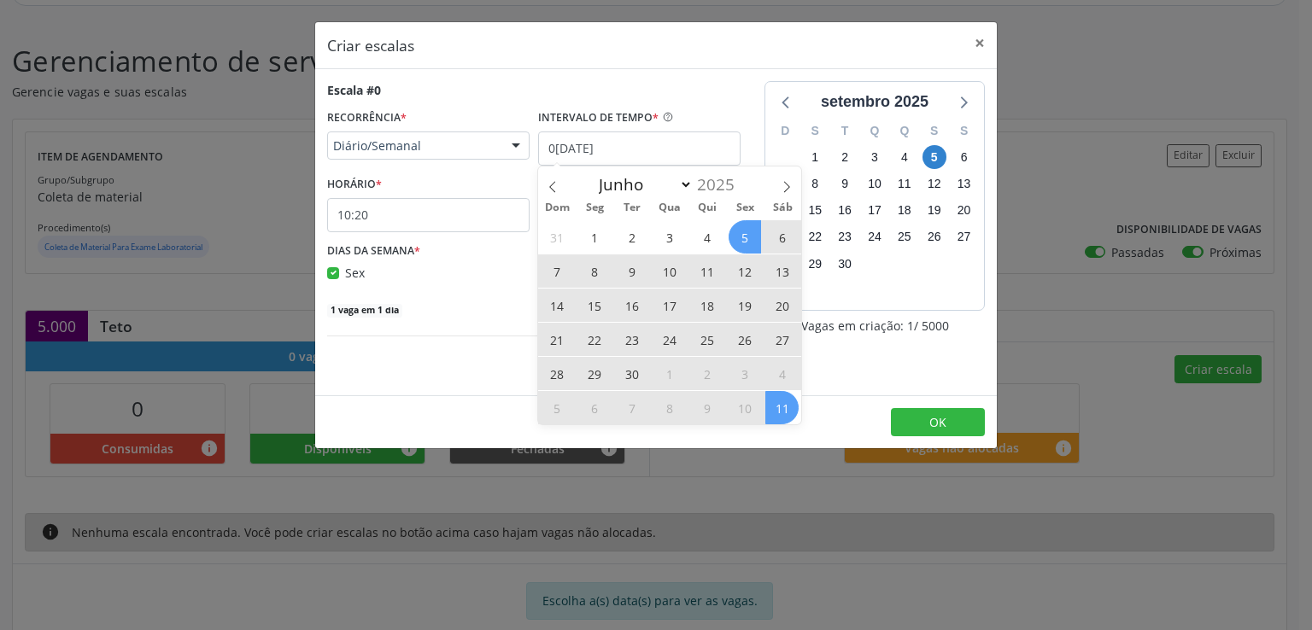
click at [777, 404] on span "11" at bounding box center [781, 407] width 33 height 33
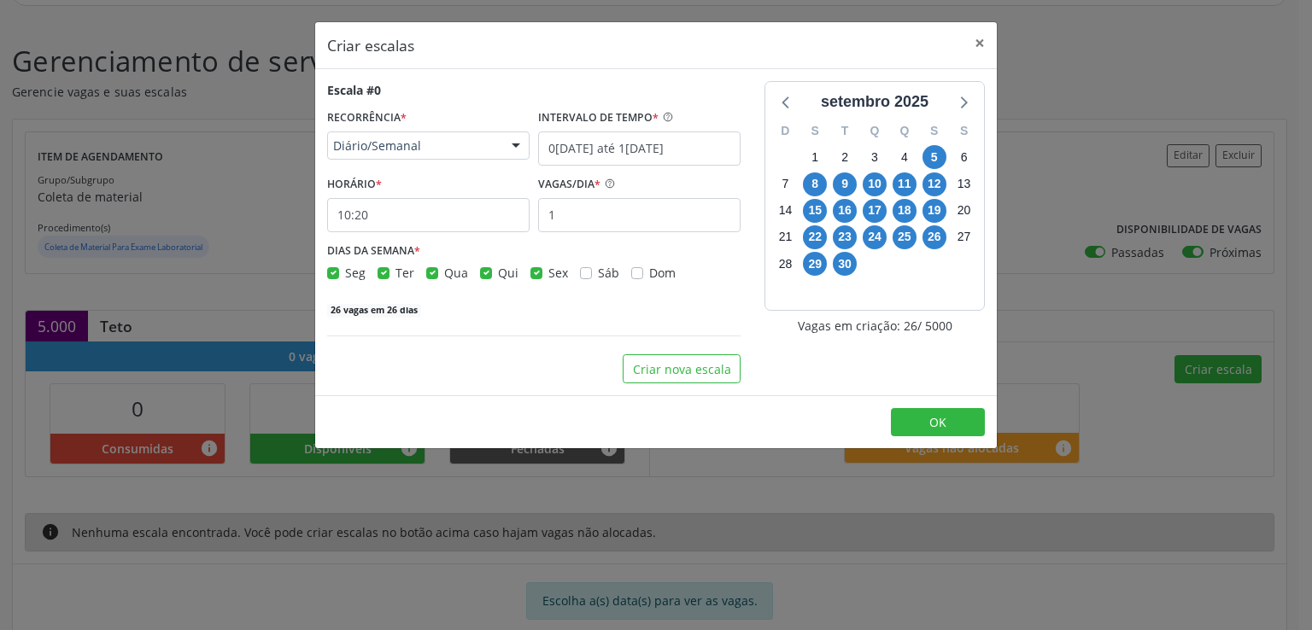
click at [345, 269] on label "Seg" at bounding box center [355, 273] width 20 height 18
click at [332, 269] on input "Seg" at bounding box center [333, 271] width 12 height 15
checkbox input "false"
click at [598, 276] on label "Sáb" at bounding box center [608, 273] width 21 height 18
click at [582, 276] on input "Sáb" at bounding box center [586, 271] width 12 height 15
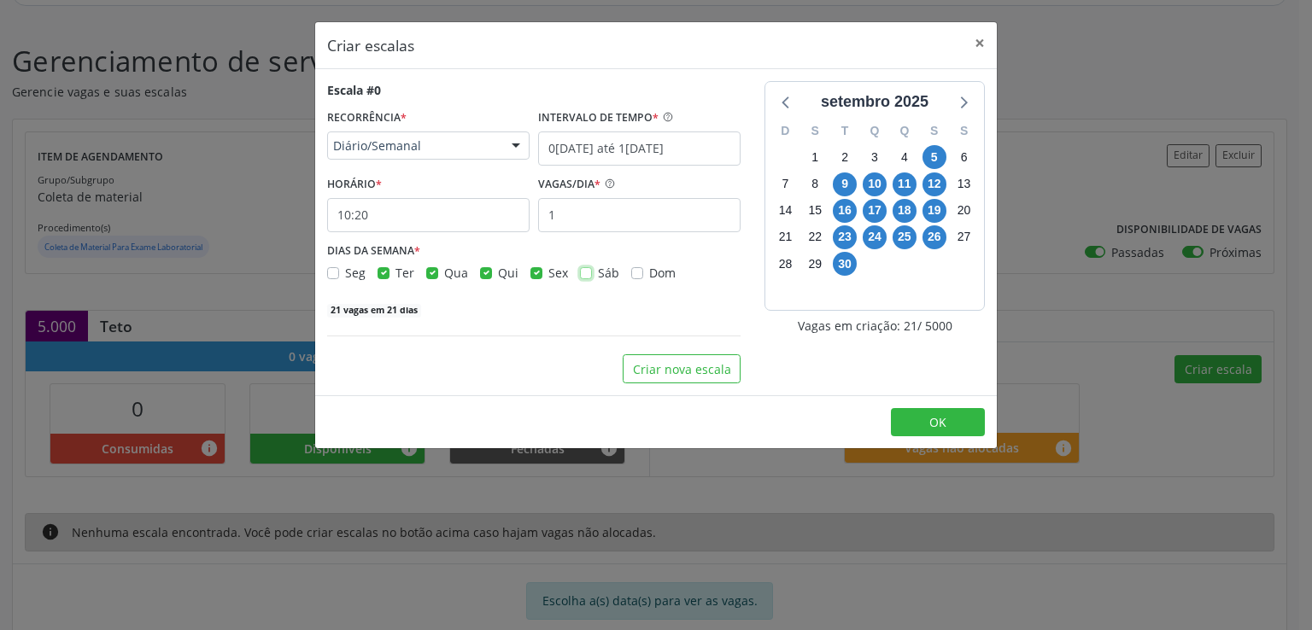
checkbox input "true"
click at [649, 271] on label "Dom" at bounding box center [662, 273] width 26 height 18
click at [635, 271] on input "Dom" at bounding box center [637, 271] width 12 height 15
checkbox input "true"
click at [548, 273] on label "Sex" at bounding box center [558, 273] width 20 height 18
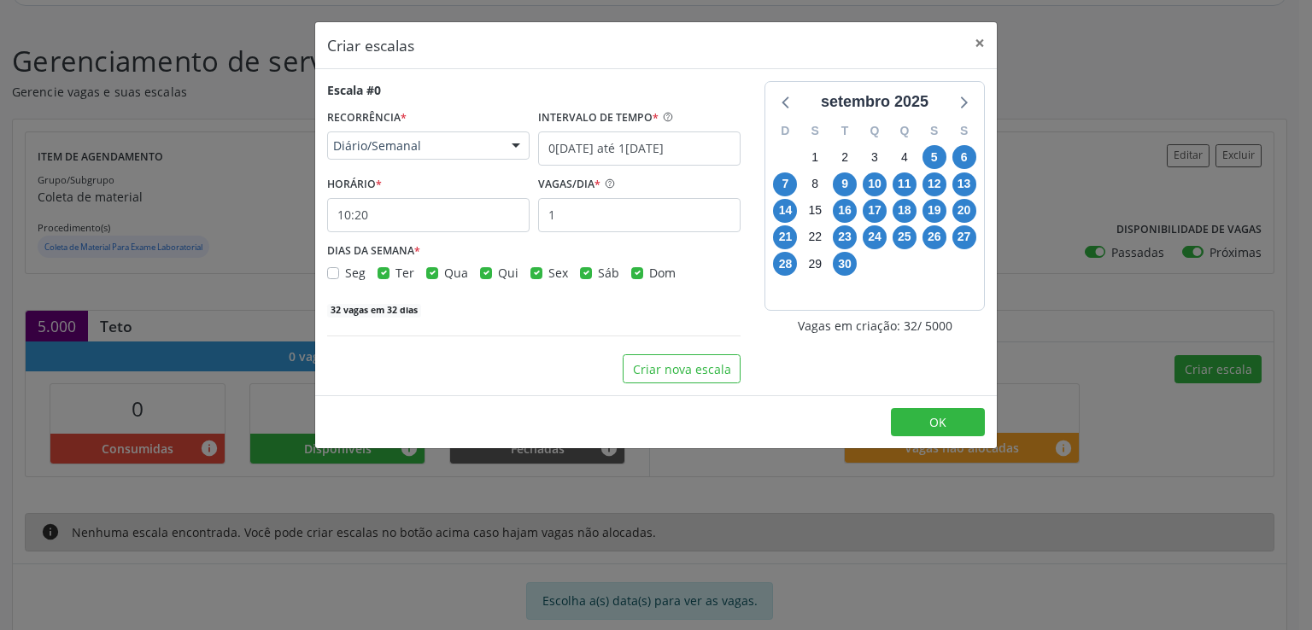
click at [534, 273] on input "Sex" at bounding box center [536, 271] width 12 height 15
click at [548, 274] on label "Sex" at bounding box center [558, 273] width 20 height 18
click at [533, 274] on input "Sex" at bounding box center [536, 271] width 12 height 15
click at [548, 274] on label "Sex" at bounding box center [558, 273] width 20 height 18
click at [533, 274] on input "Sex" at bounding box center [536, 271] width 12 height 15
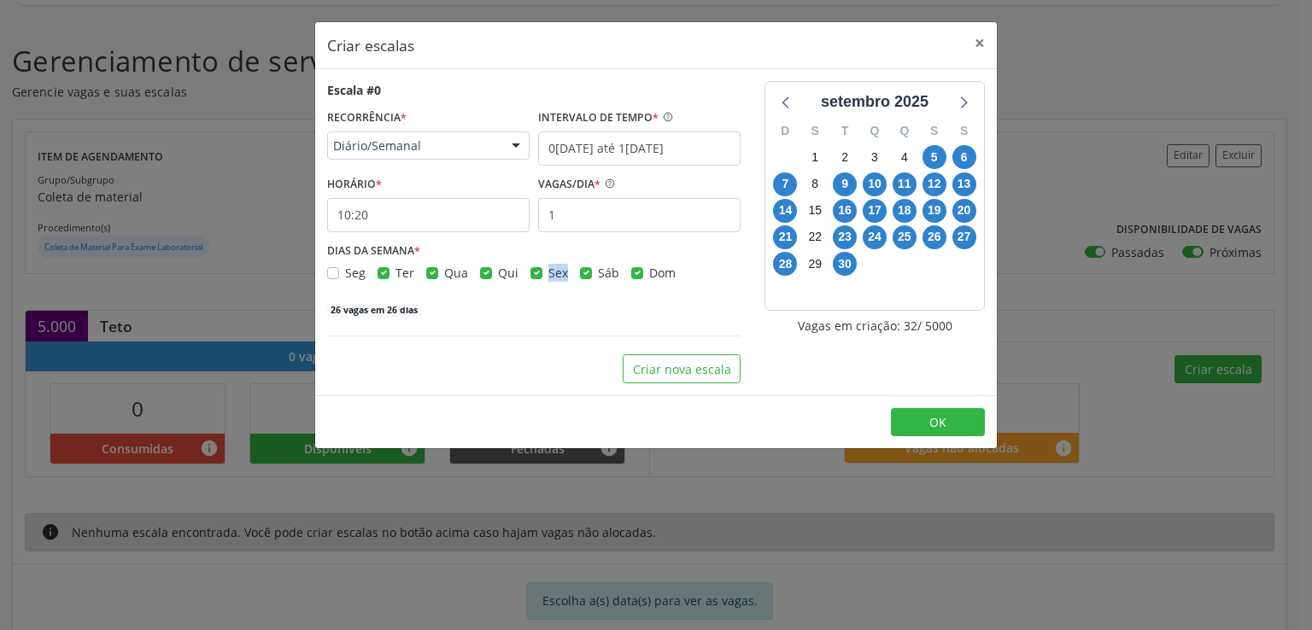
checkbox input "false"
click at [498, 271] on label "Qui" at bounding box center [508, 273] width 20 height 18
click at [485, 271] on input "Qui" at bounding box center [486, 271] width 12 height 15
checkbox input "false"
click at [444, 269] on label "Qua" at bounding box center [456, 273] width 24 height 18
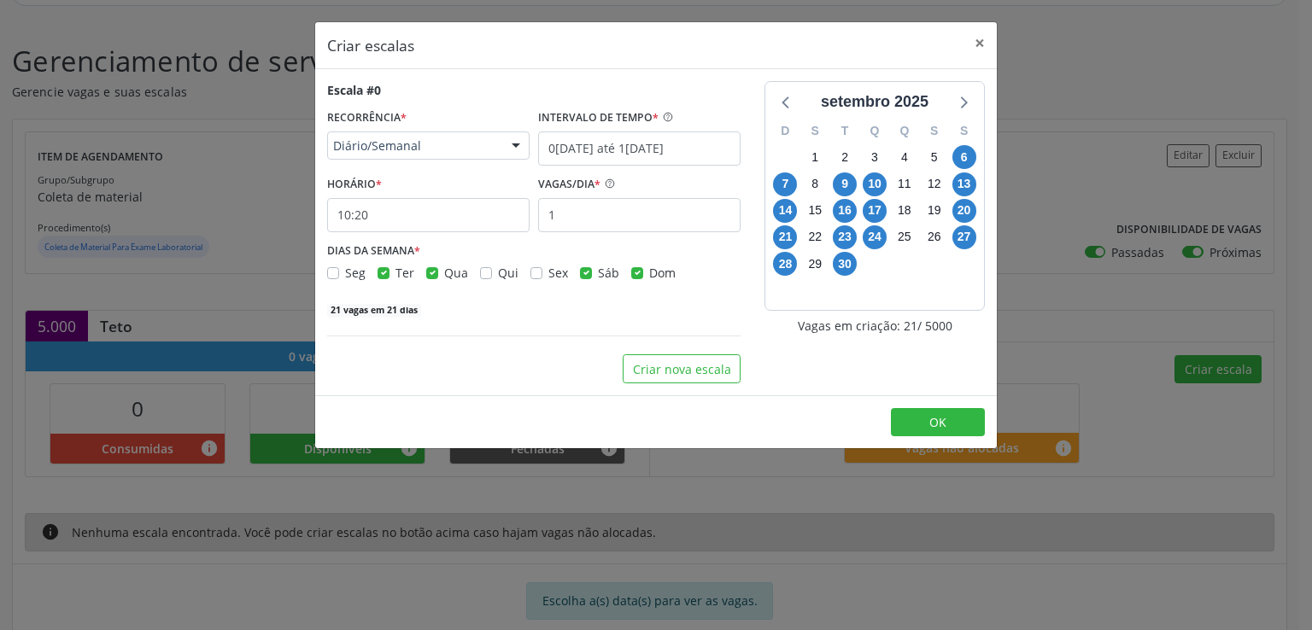
click at [430, 269] on input "Qua" at bounding box center [432, 271] width 12 height 15
click at [444, 269] on label "Qua" at bounding box center [456, 273] width 24 height 18
click at [430, 269] on input "Qua" at bounding box center [432, 271] width 12 height 15
checkbox input "true"
click at [395, 270] on label "Ter" at bounding box center [404, 273] width 19 height 18
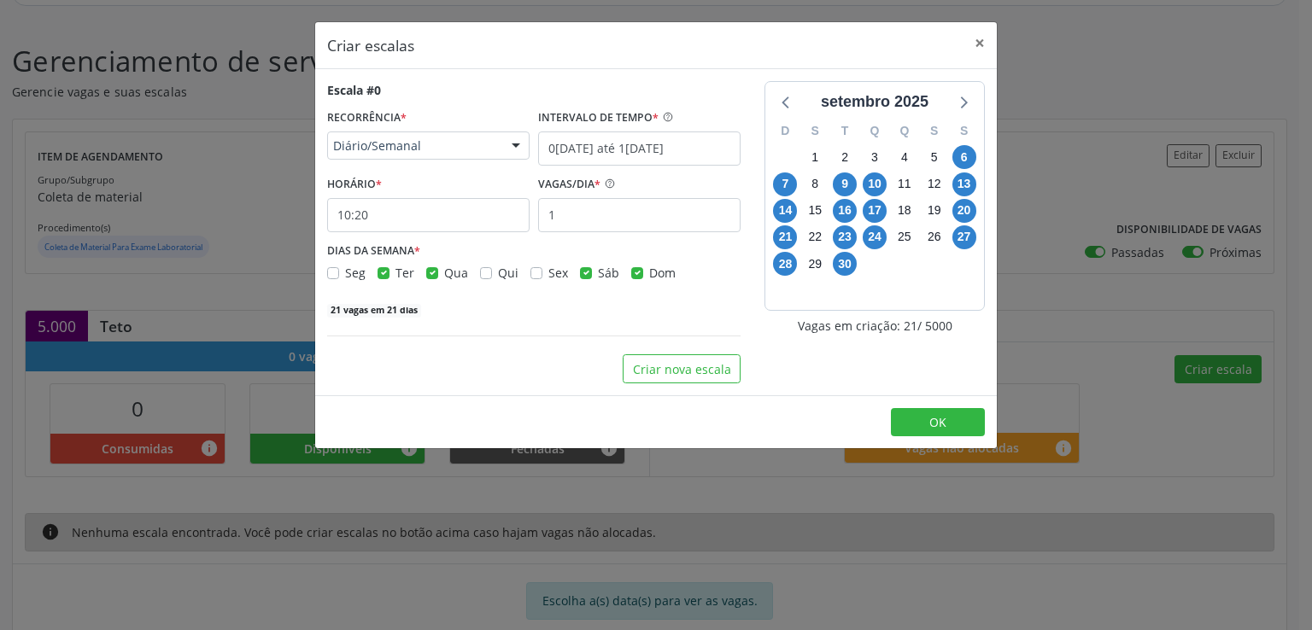
click at [385, 270] on input "Ter" at bounding box center [383, 271] width 12 height 15
click at [395, 270] on label "Ter" at bounding box center [404, 273] width 19 height 18
click at [385, 270] on input "Ter" at bounding box center [383, 271] width 12 height 15
click at [395, 274] on label "Ter" at bounding box center [404, 273] width 19 height 18
click at [382, 274] on input "Ter" at bounding box center [383, 271] width 12 height 15
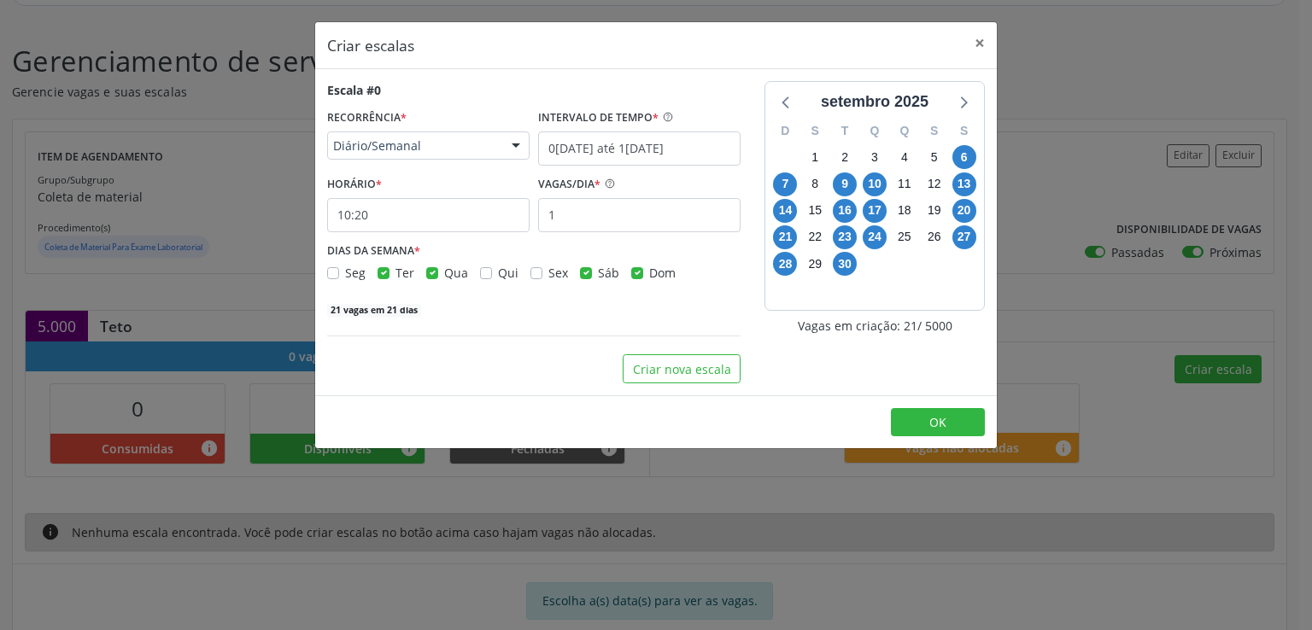
checkbox input "false"
click at [444, 273] on label "Qua" at bounding box center [456, 273] width 24 height 18
click at [432, 273] on input "Qua" at bounding box center [432, 271] width 12 height 15
click at [444, 273] on label "Qua" at bounding box center [456, 273] width 24 height 18
click at [432, 273] on input "Qua" at bounding box center [432, 271] width 12 height 15
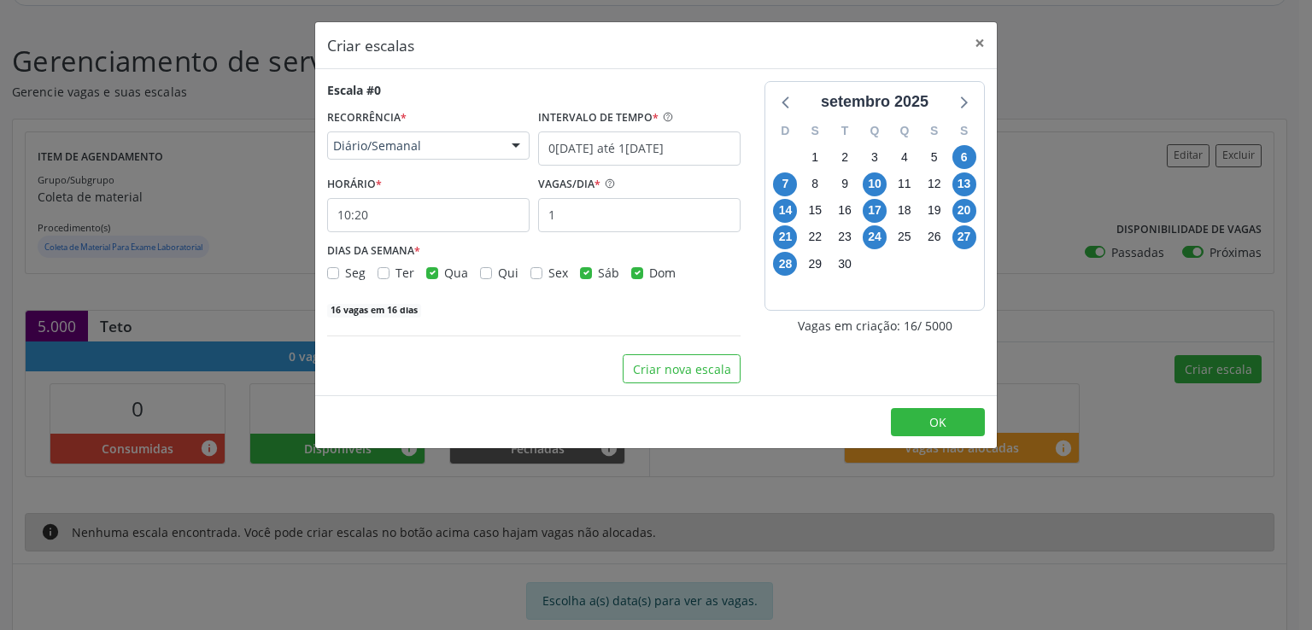
click at [444, 273] on label "Qua" at bounding box center [456, 273] width 24 height 18
click at [431, 273] on input "Qua" at bounding box center [432, 271] width 12 height 15
click at [444, 273] on label "Qua" at bounding box center [456, 273] width 24 height 18
click at [431, 273] on input "Qua" at bounding box center [432, 271] width 12 height 15
click at [444, 273] on label "Qua" at bounding box center [456, 273] width 24 height 18
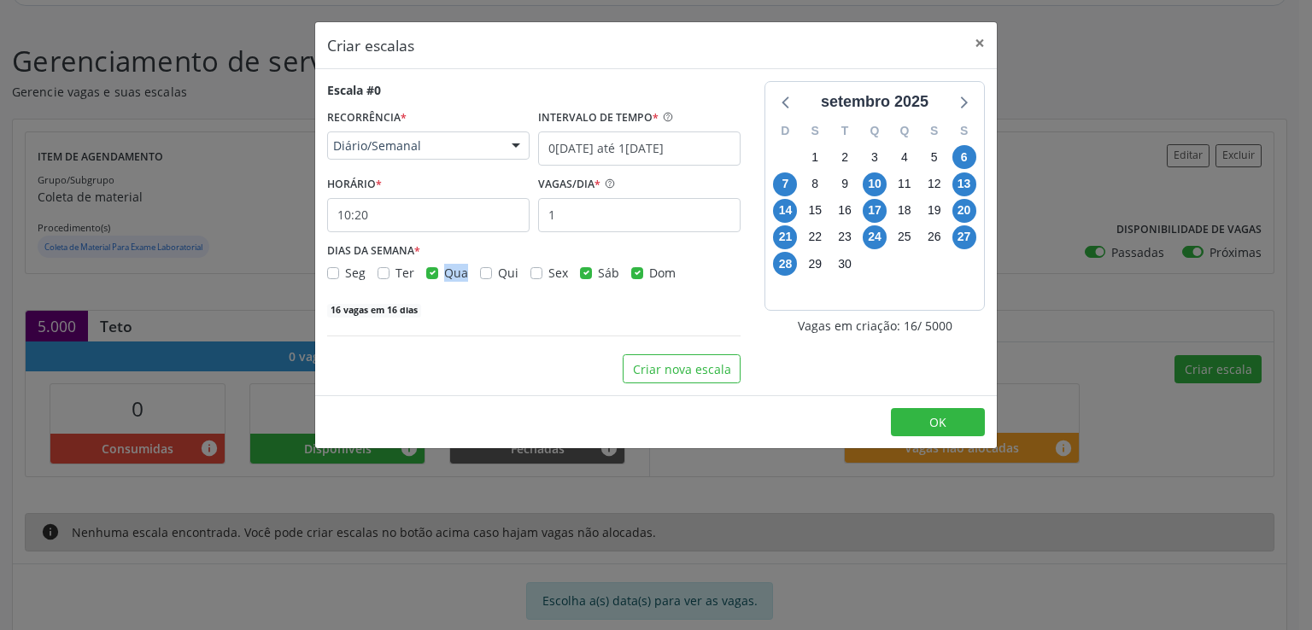
click at [427, 273] on input "Qua" at bounding box center [432, 271] width 12 height 15
checkbox input "false"
click at [606, 210] on input "1" at bounding box center [639, 215] width 202 height 34
type input "5"
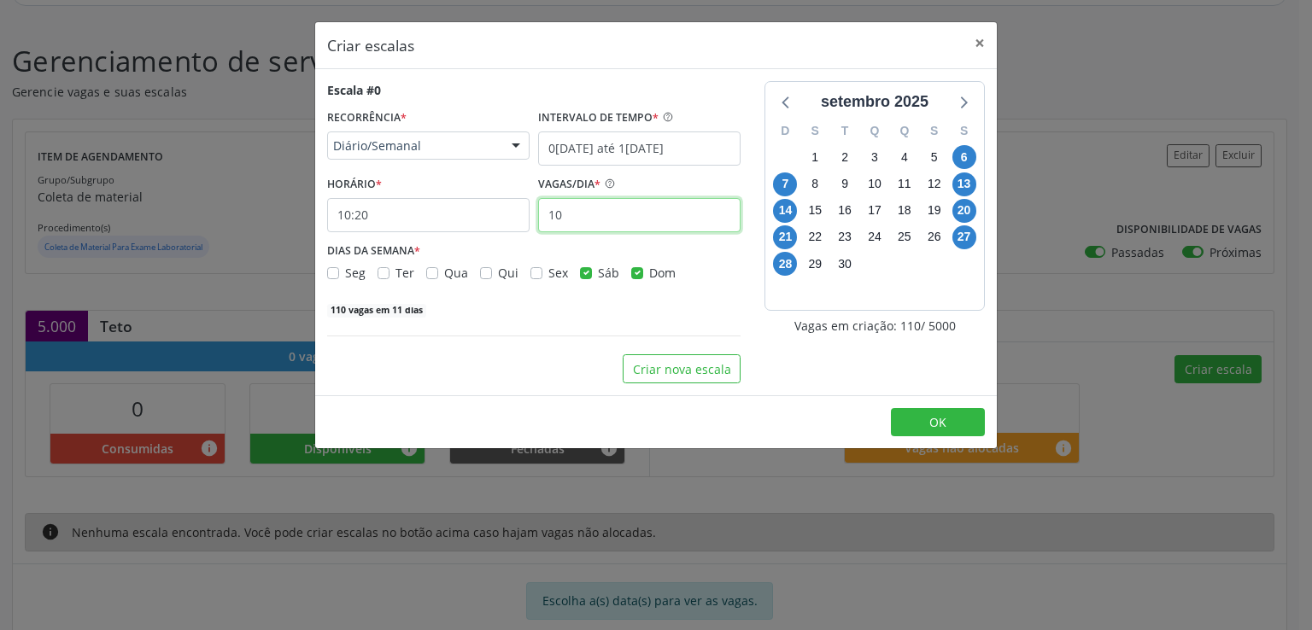
type input "1"
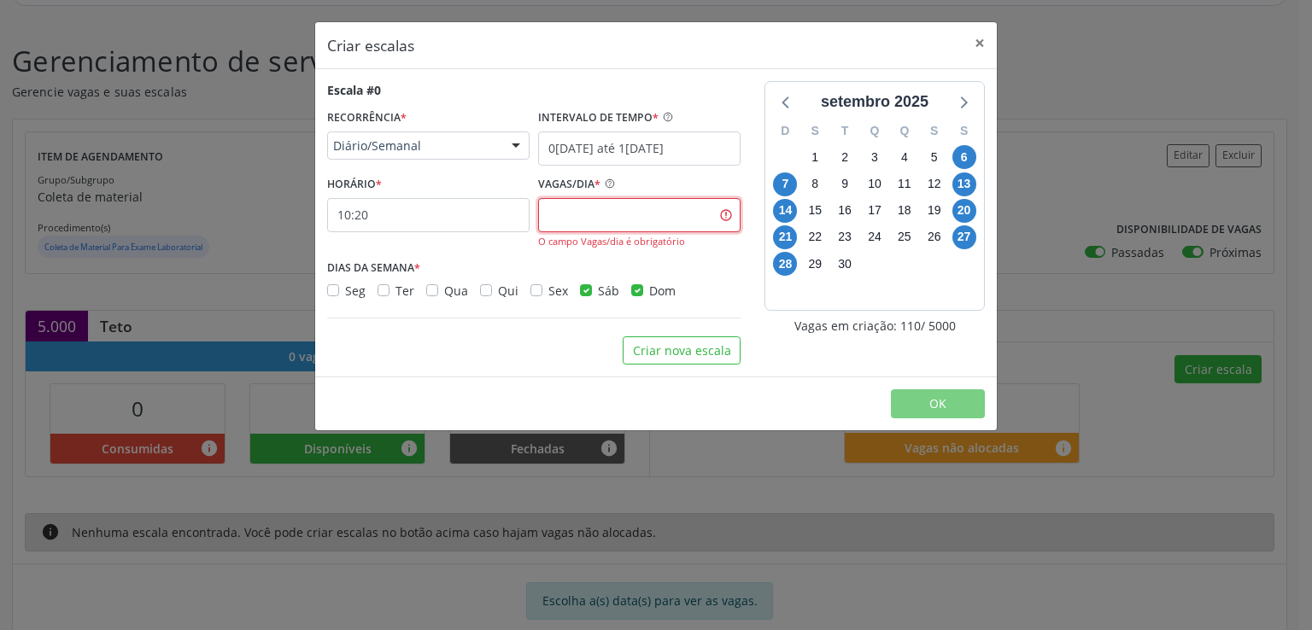
type input "2"
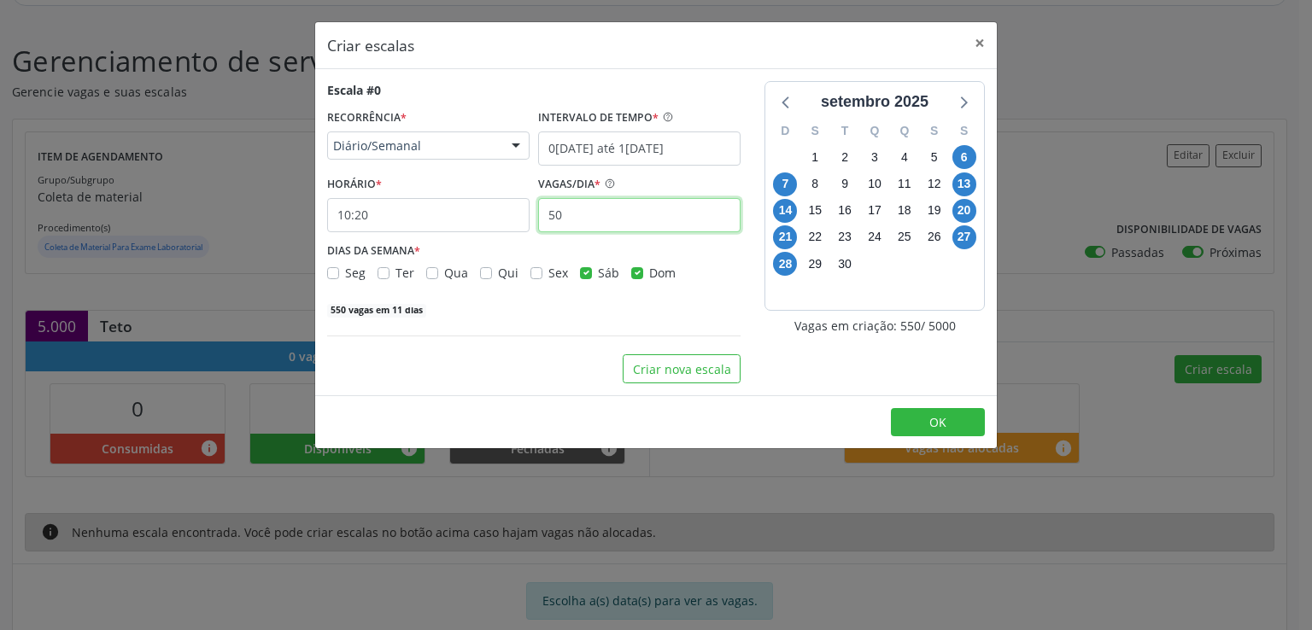
click at [633, 216] on input "50" at bounding box center [639, 215] width 202 height 34
type input "50"
click at [730, 322] on div "Escala #0 RECORRÊNCIA * Diário/Semanal Não se repete Diário/Semanal Mensal Nenh…" at bounding box center [533, 232] width 437 height 302
click at [946, 413] on button "OK" at bounding box center [938, 422] width 94 height 29
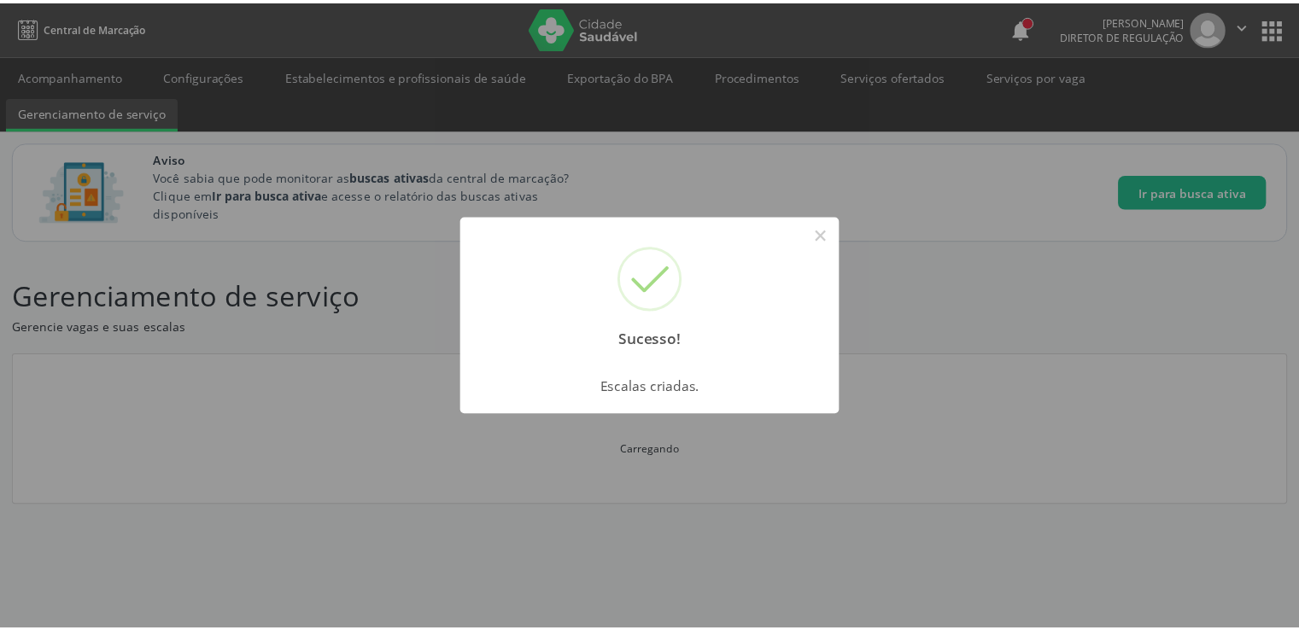
scroll to position [0, 0]
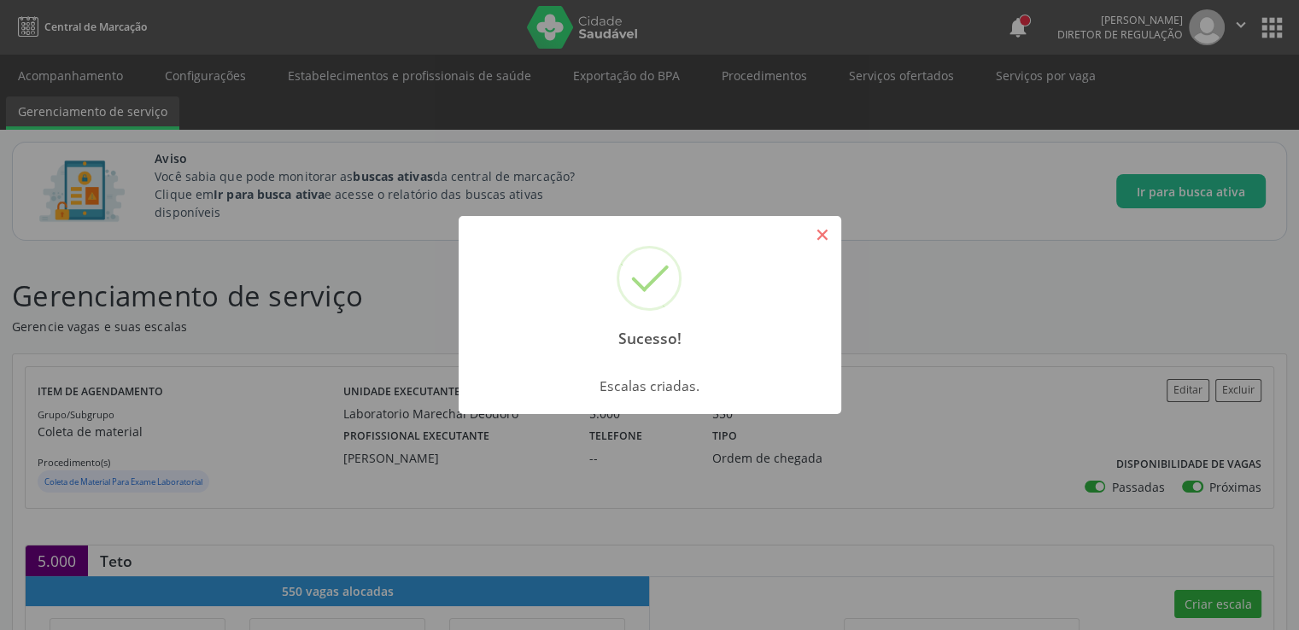
click at [816, 237] on button "×" at bounding box center [822, 234] width 29 height 29
click at [816, 237] on div "Sucesso! × Escalas criadas. OK Cancel" at bounding box center [649, 315] width 1299 height 630
